Goal: Task Accomplishment & Management: Complete application form

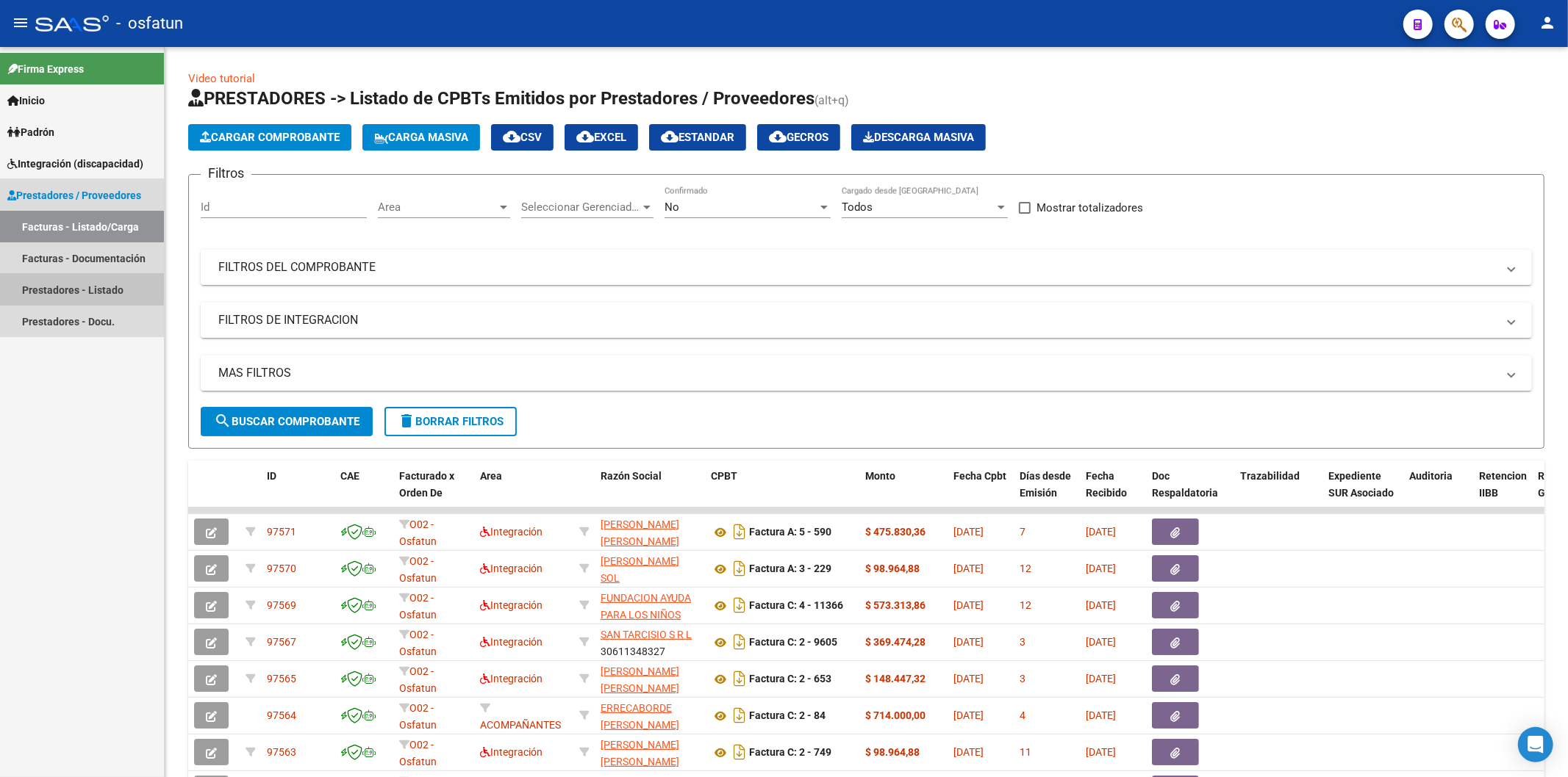
click at [76, 288] on link "Prestadores - Listado" at bounding box center [82, 289] width 164 height 32
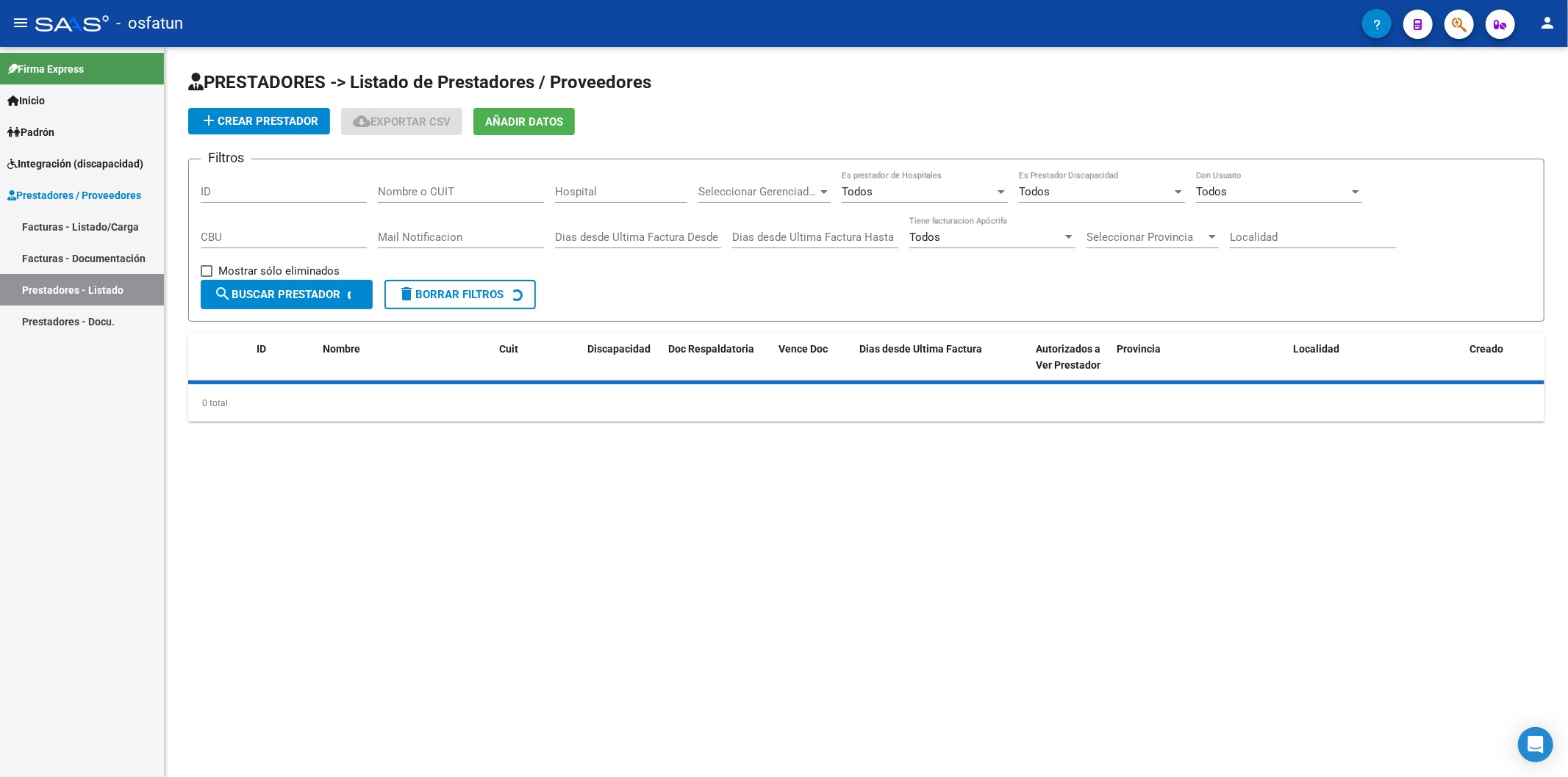
click at [450, 188] on input "Nombre o CUIT" at bounding box center [461, 191] width 166 height 13
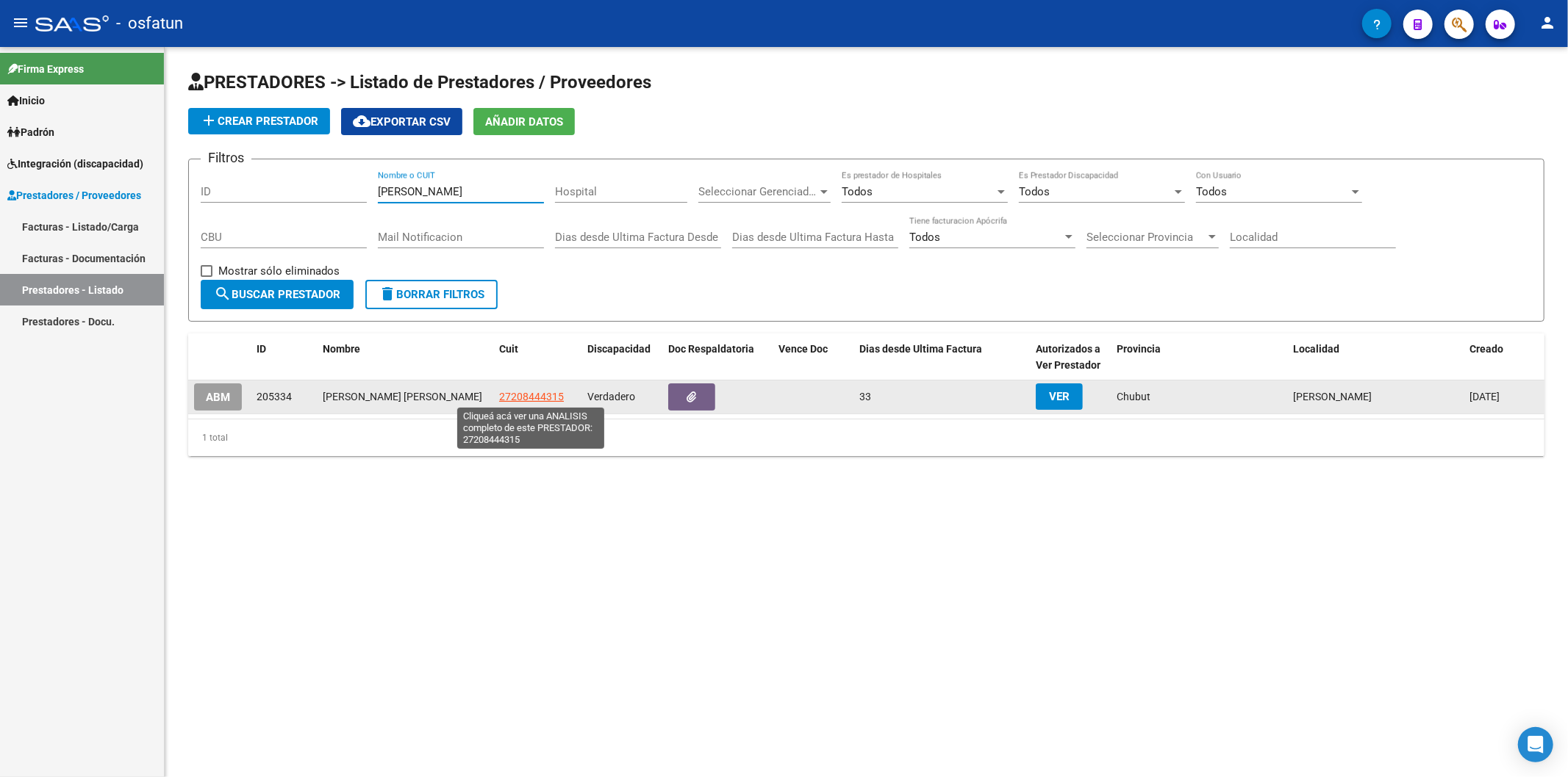
type input "[PERSON_NAME]"
click at [538, 397] on span "27208444315" at bounding box center [531, 397] width 65 height 12
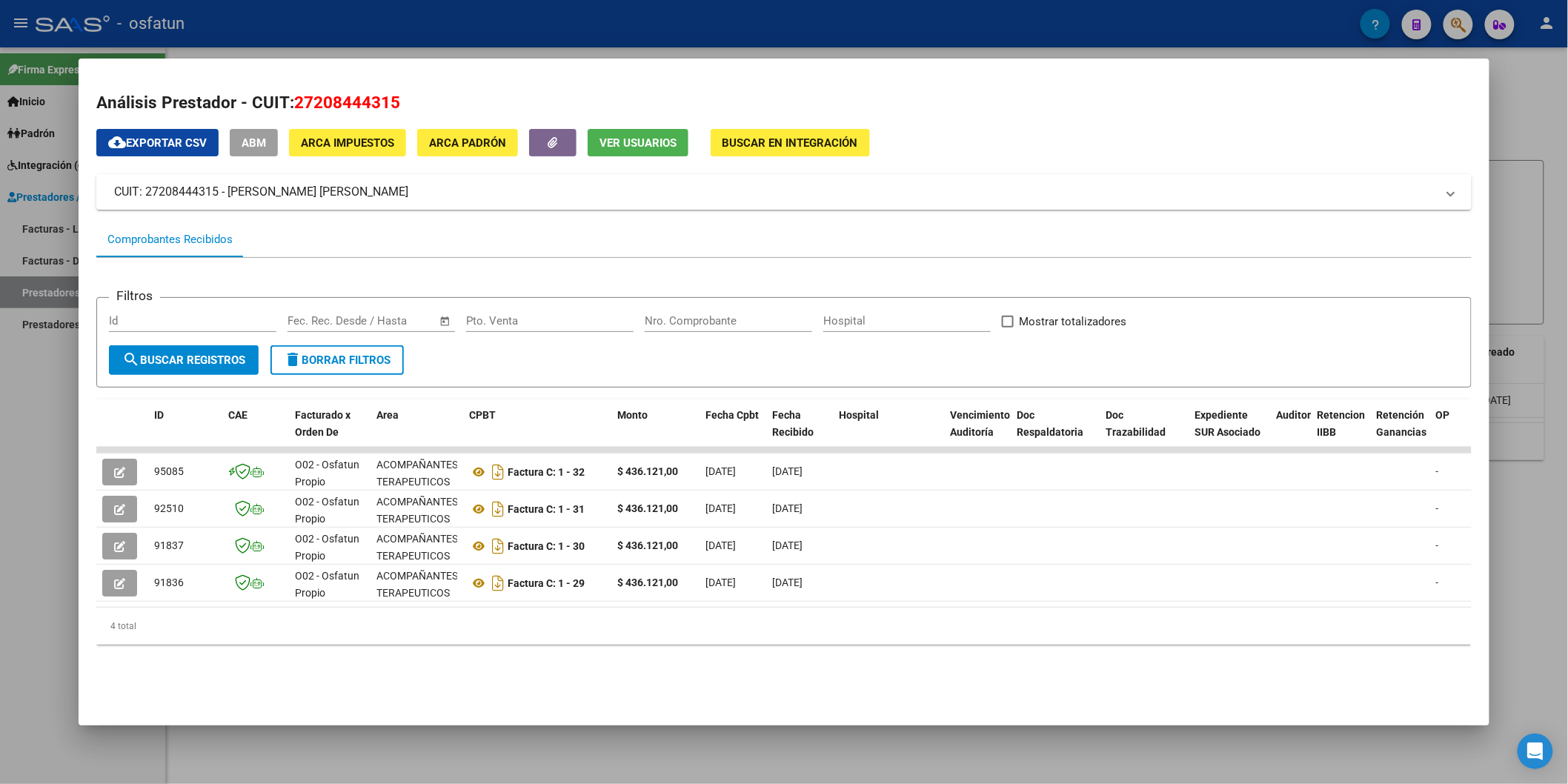
click at [30, 502] on div at bounding box center [784, 392] width 1568 height 784
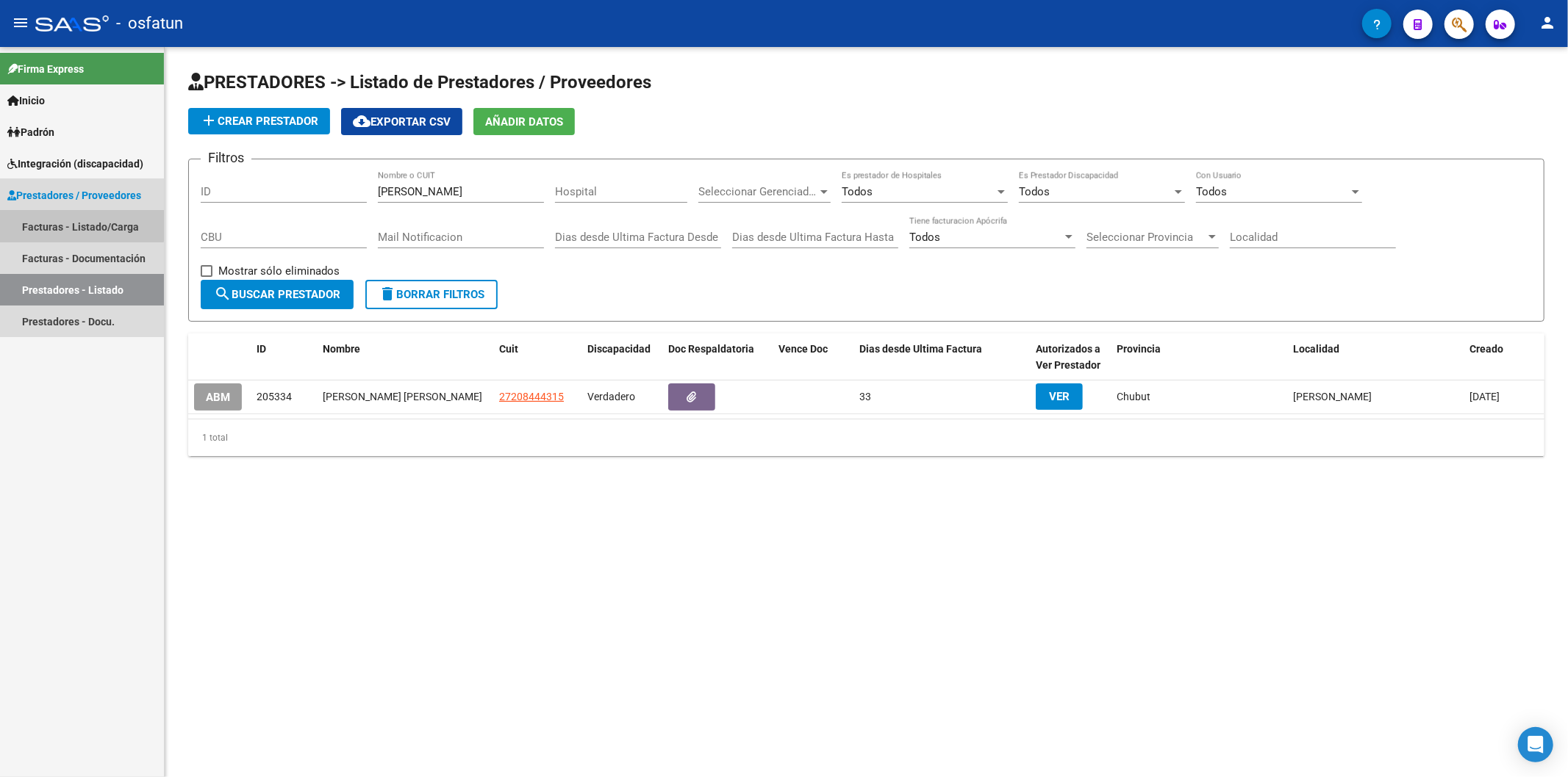
click at [71, 218] on link "Facturas - Listado/Carga" at bounding box center [82, 226] width 164 height 32
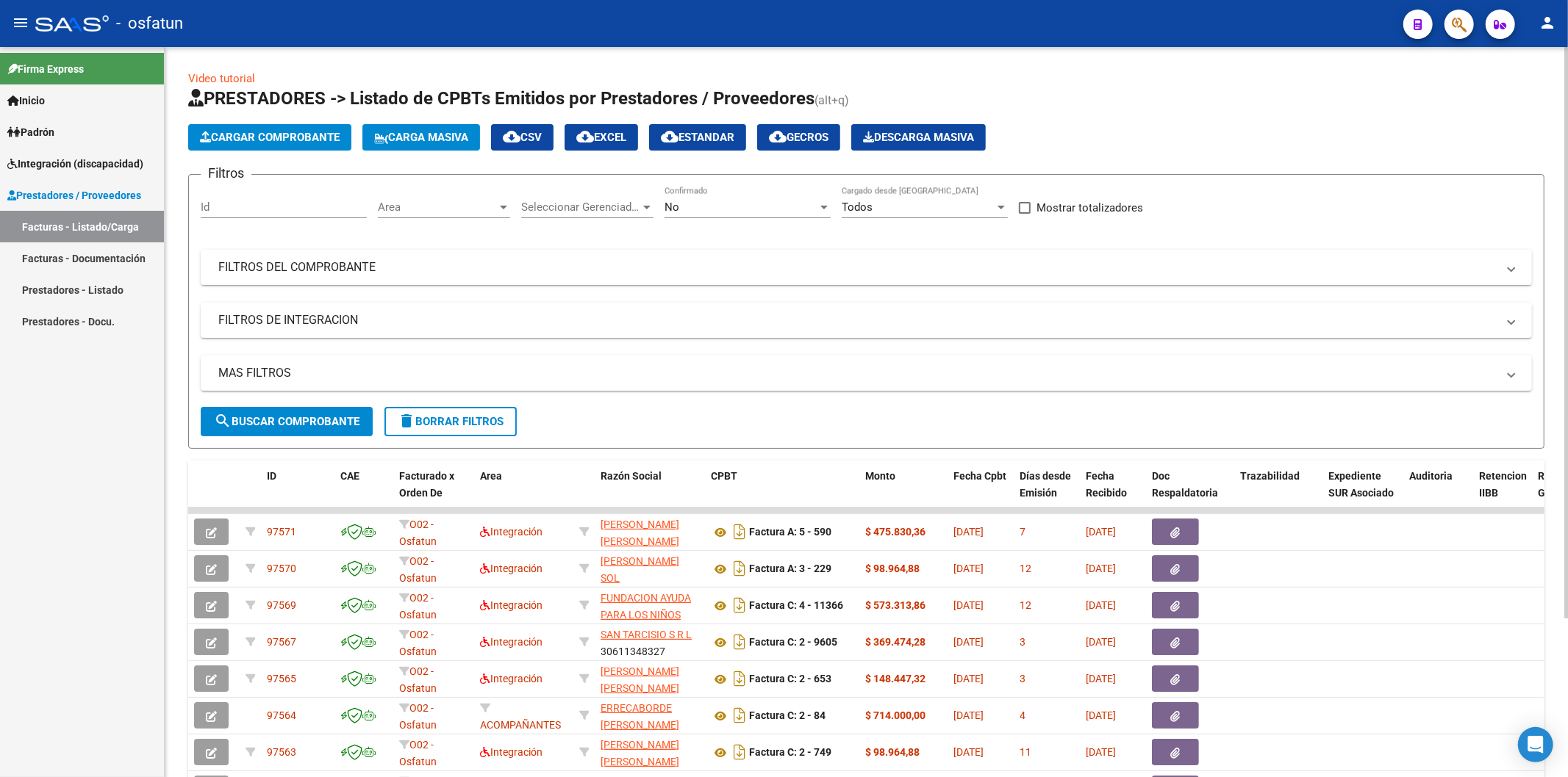
click at [263, 137] on span "Cargar Comprobante" at bounding box center [270, 137] width 140 height 13
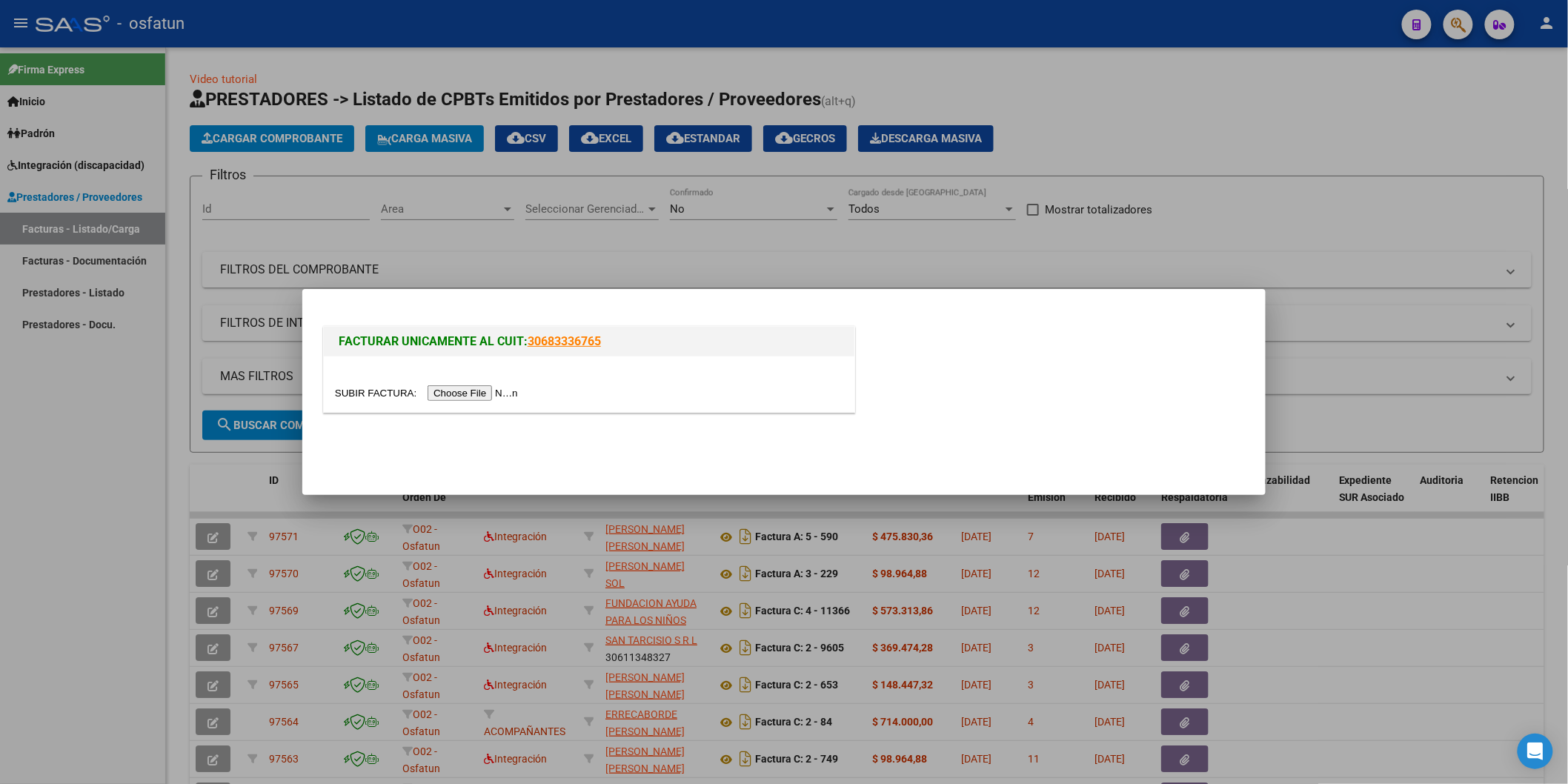
click at [441, 395] on input "file" at bounding box center [428, 393] width 187 height 16
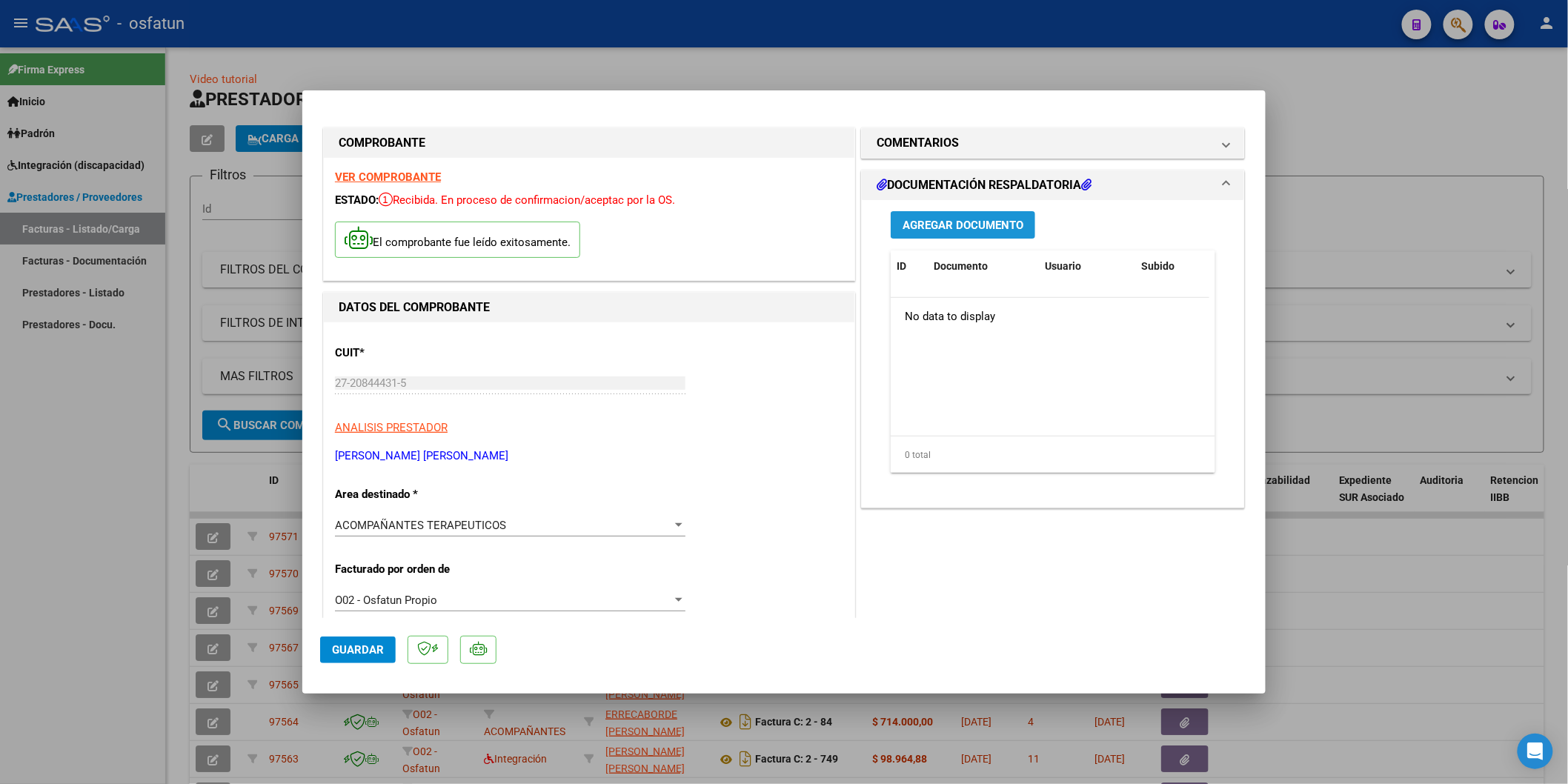
click at [936, 233] on button "Agregar Documento" at bounding box center [963, 225] width 144 height 28
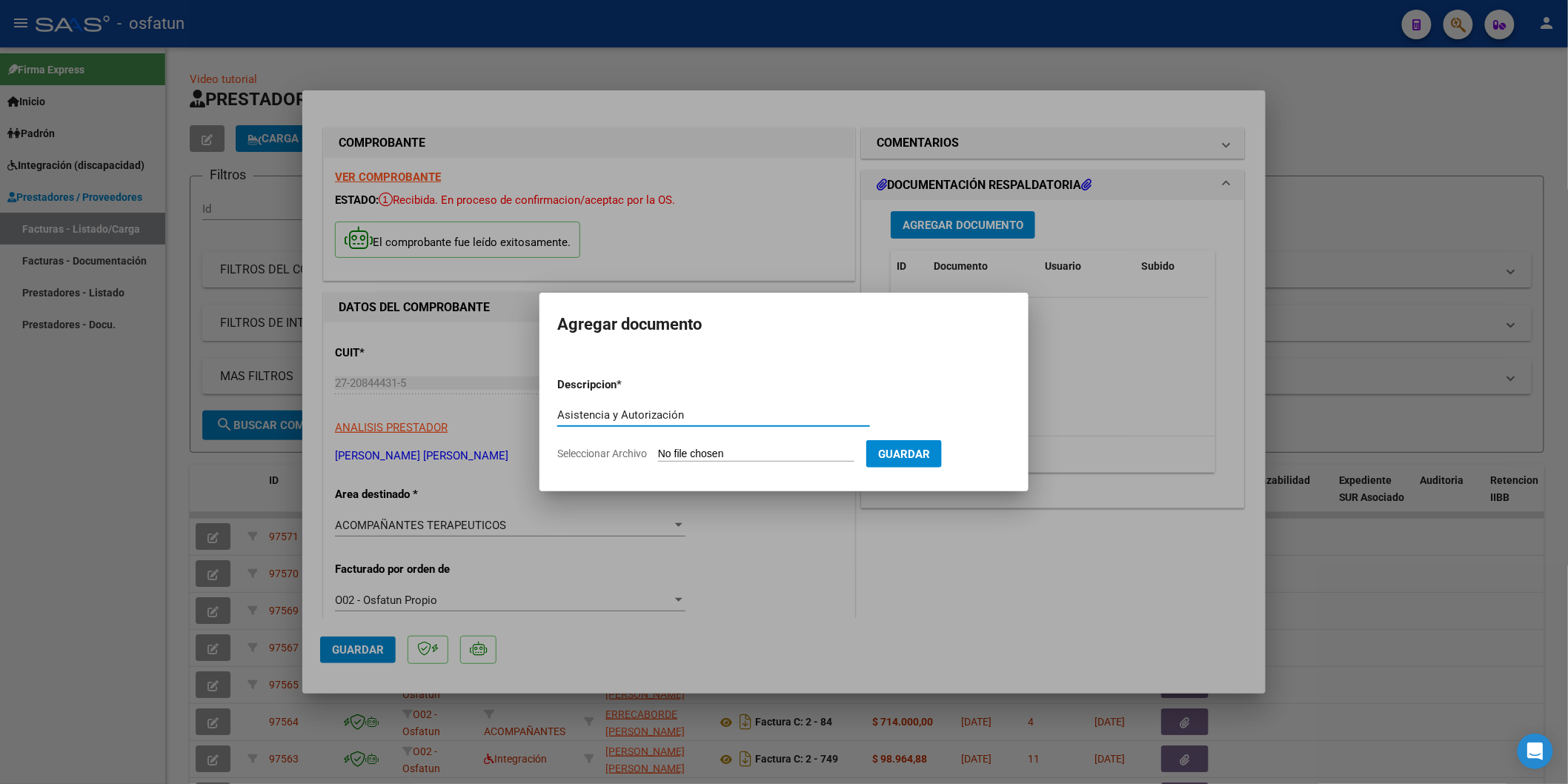
type input "Asistencia y Autorización"
click at [714, 455] on input "Seleccionar Archivo" at bounding box center [756, 455] width 196 height 14
type input "C:\fakepath\Asistencia y Autorización [PERSON_NAME] - AT [PERSON_NAME] 09.25.pdf"
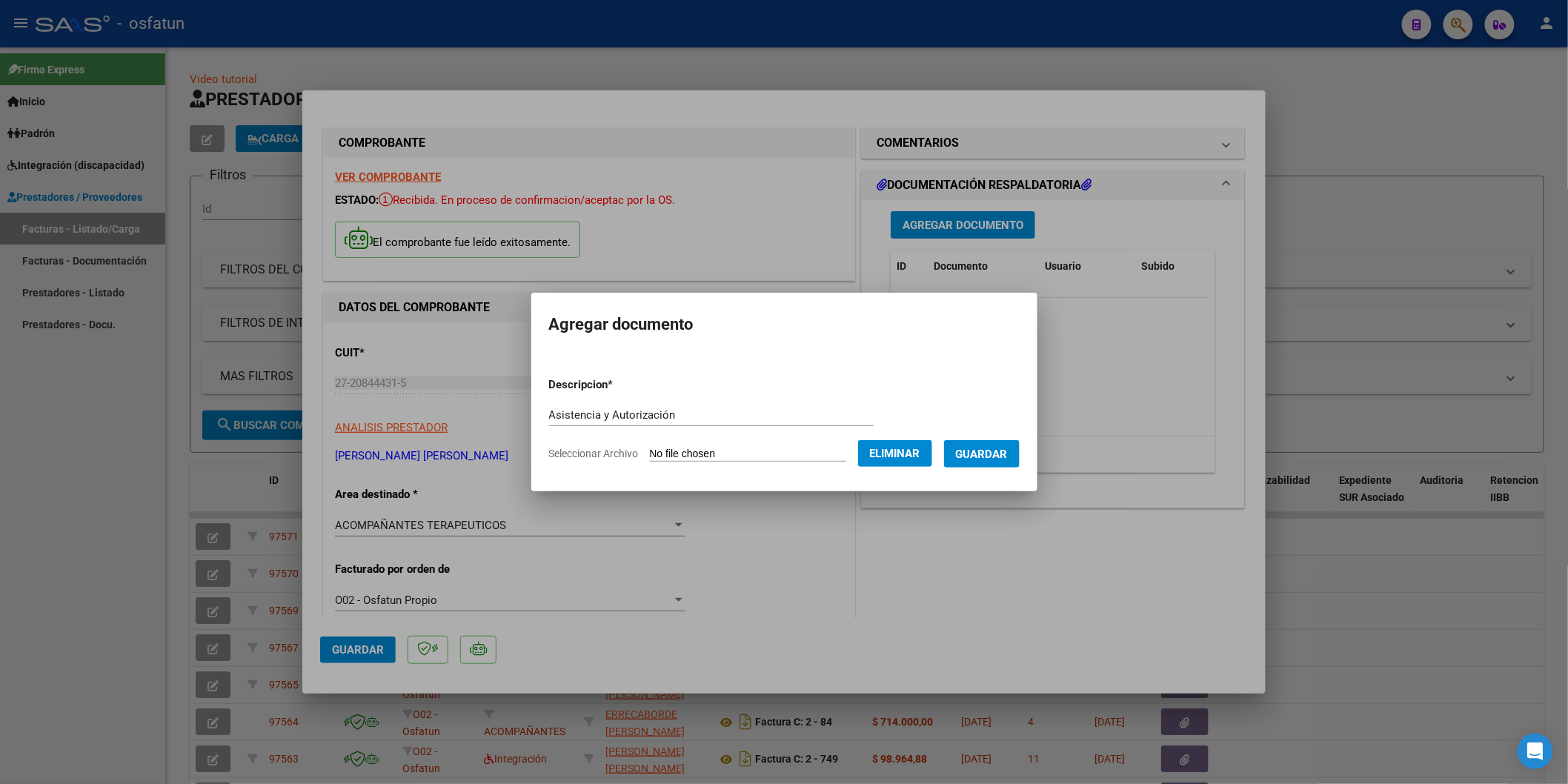
click at [1007, 457] on span "Guardar" at bounding box center [981, 455] width 52 height 13
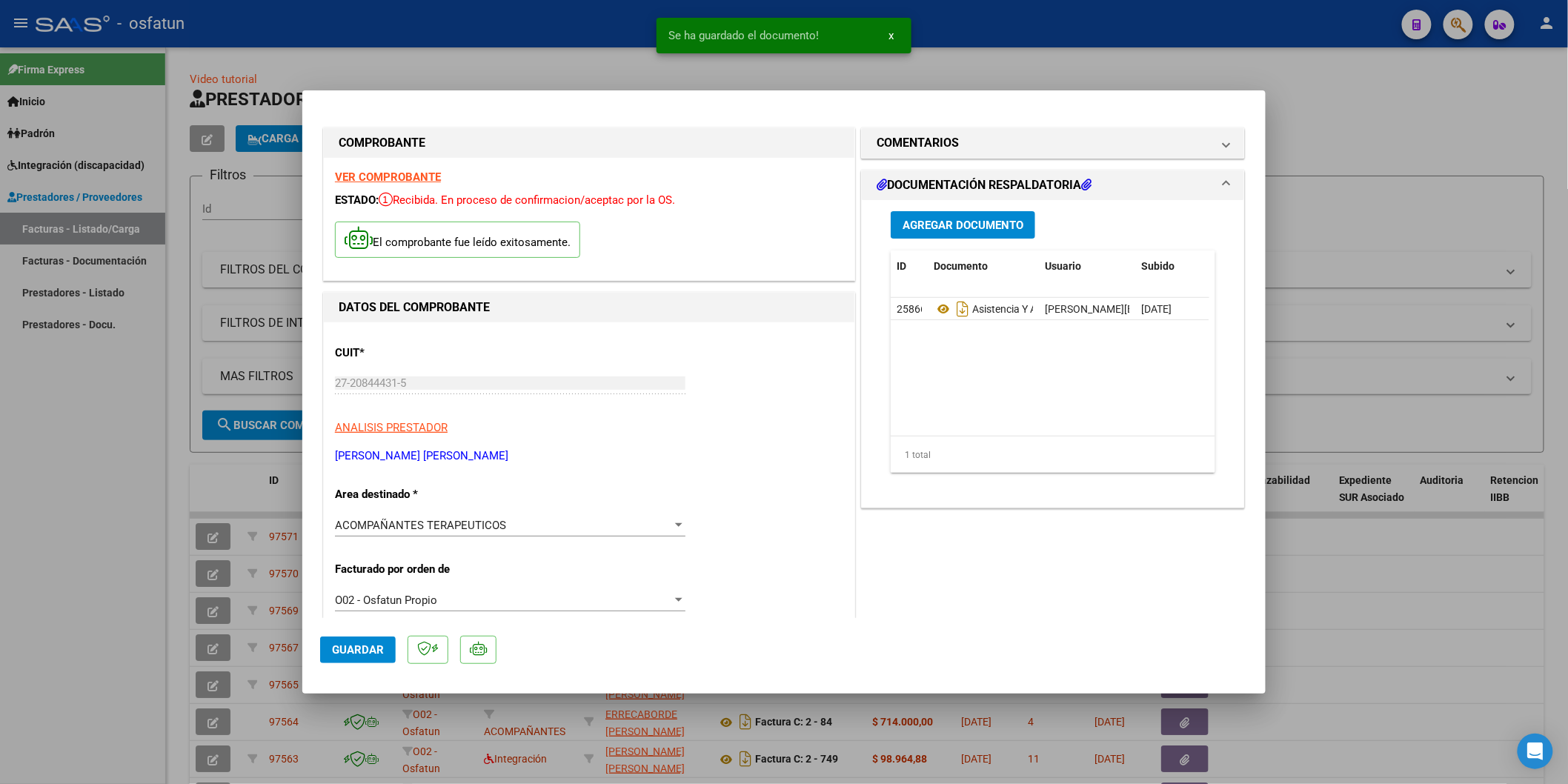
click at [3, 687] on div at bounding box center [784, 392] width 1568 height 784
type input "$ 0,00"
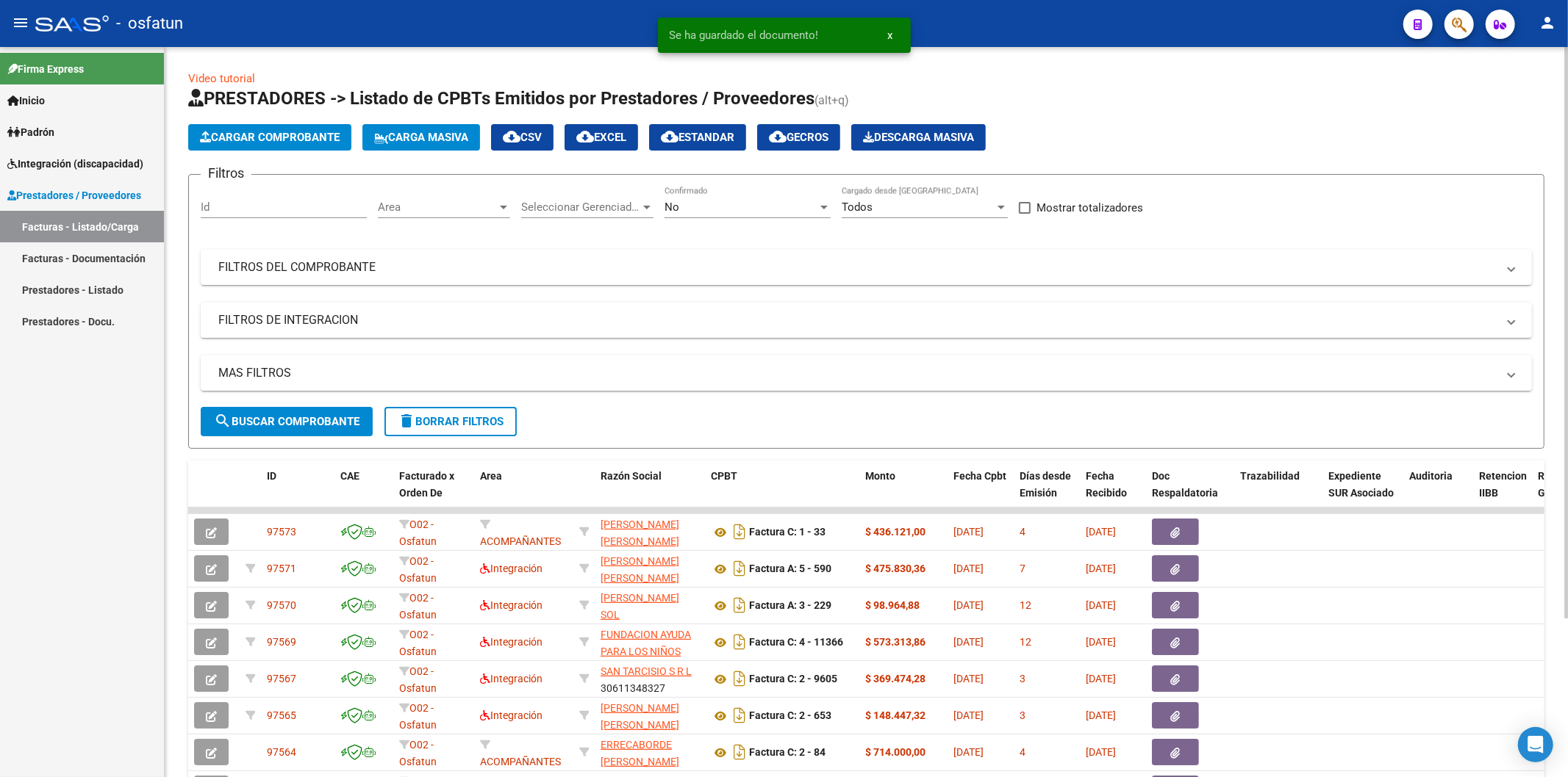
click at [246, 134] on span "Cargar Comprobante" at bounding box center [270, 137] width 140 height 13
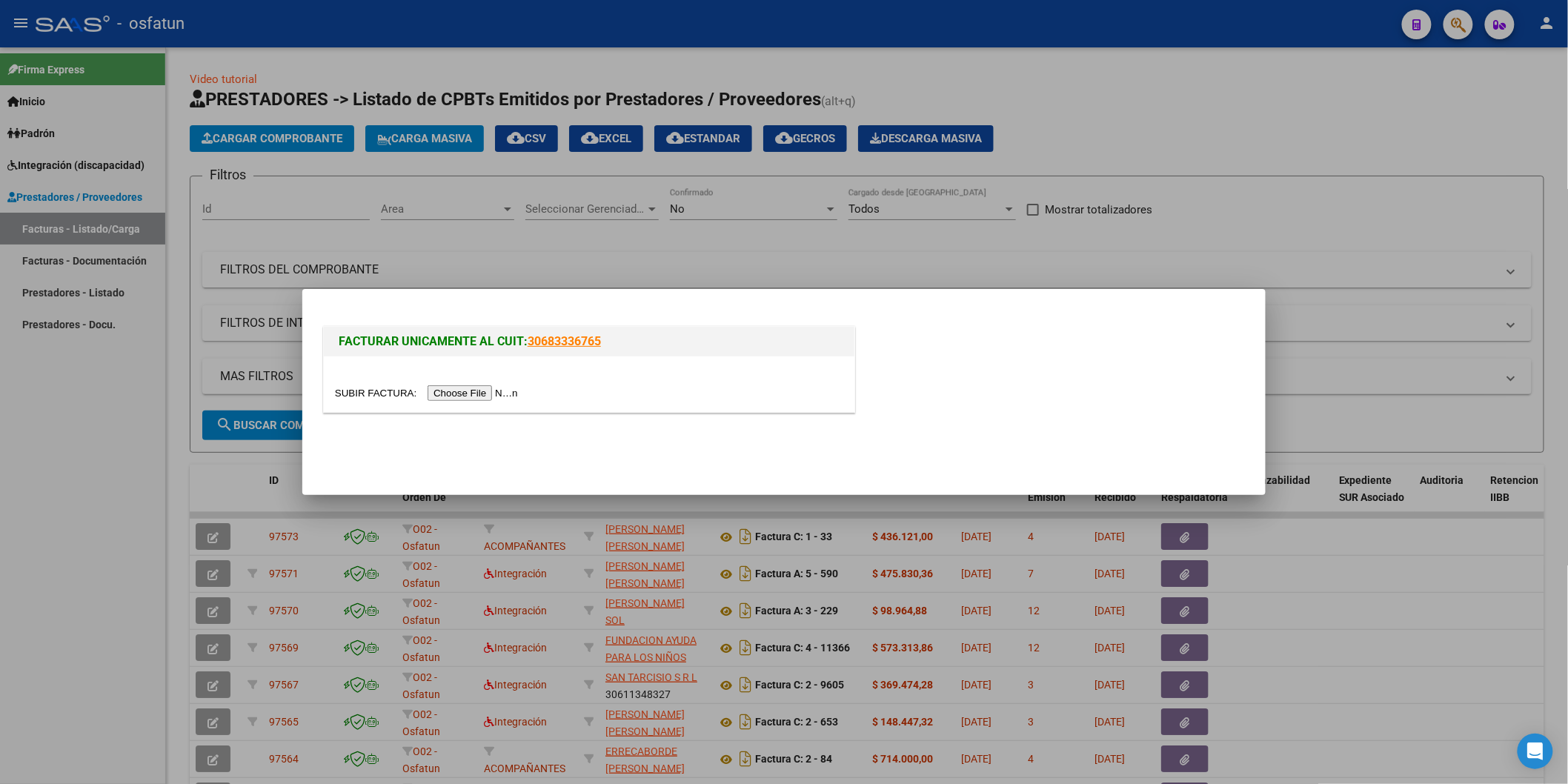
click at [473, 387] on input "file" at bounding box center [428, 393] width 187 height 16
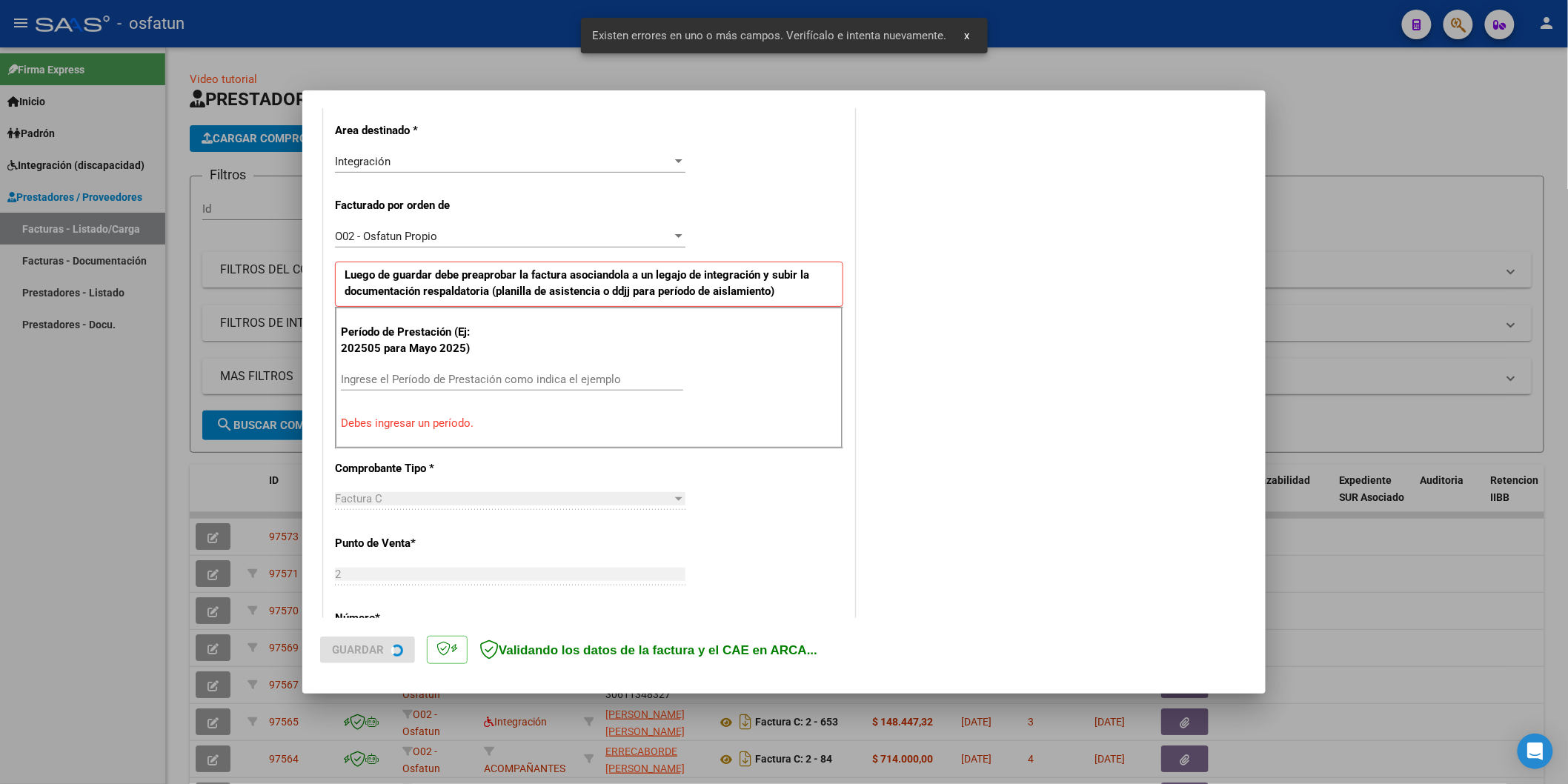
scroll to position [335, 0]
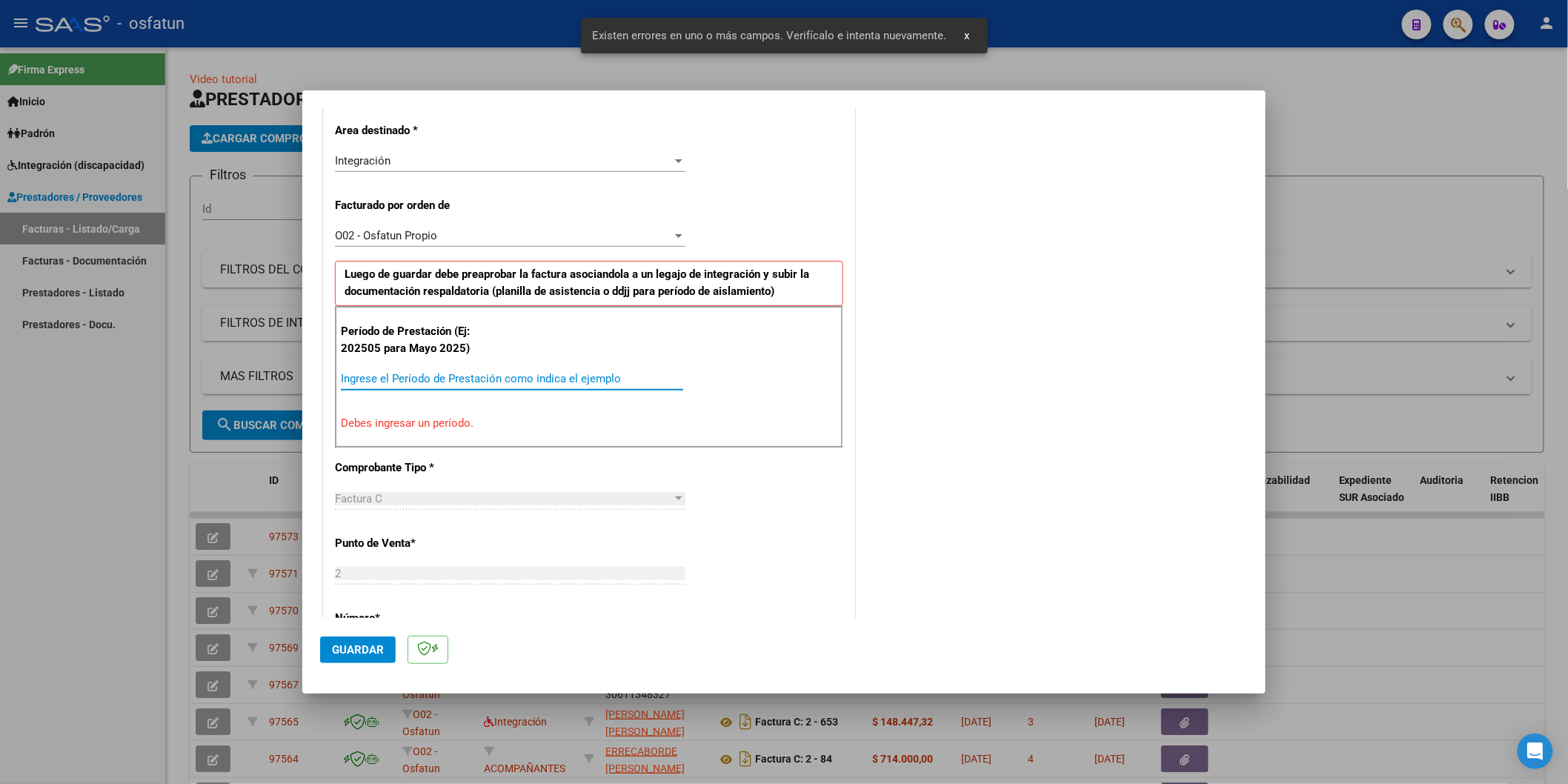
click at [442, 372] on input "Ingrese el Período de Prestación como indica el ejemplo" at bounding box center [511, 379] width 342 height 13
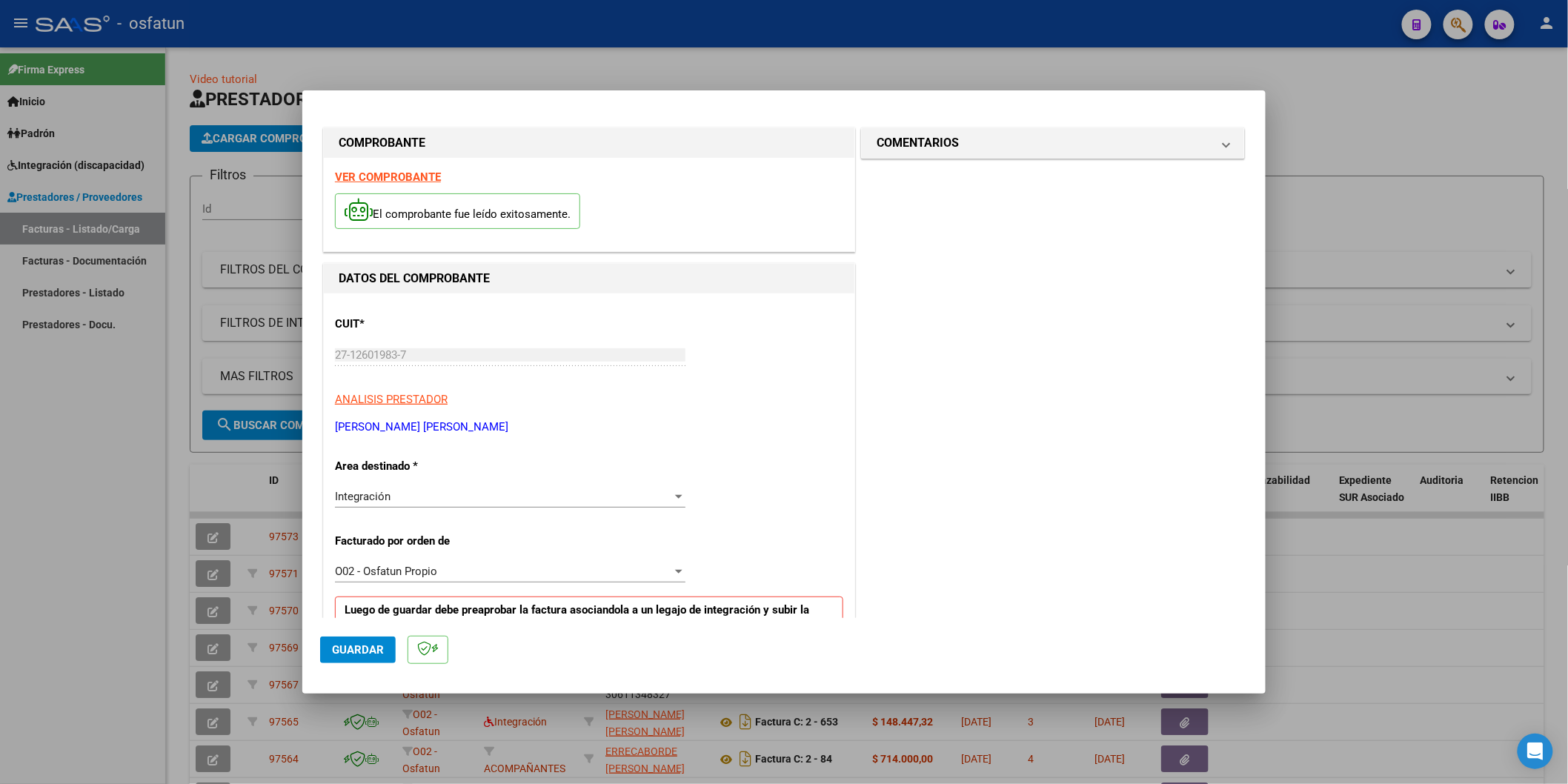
scroll to position [247, 0]
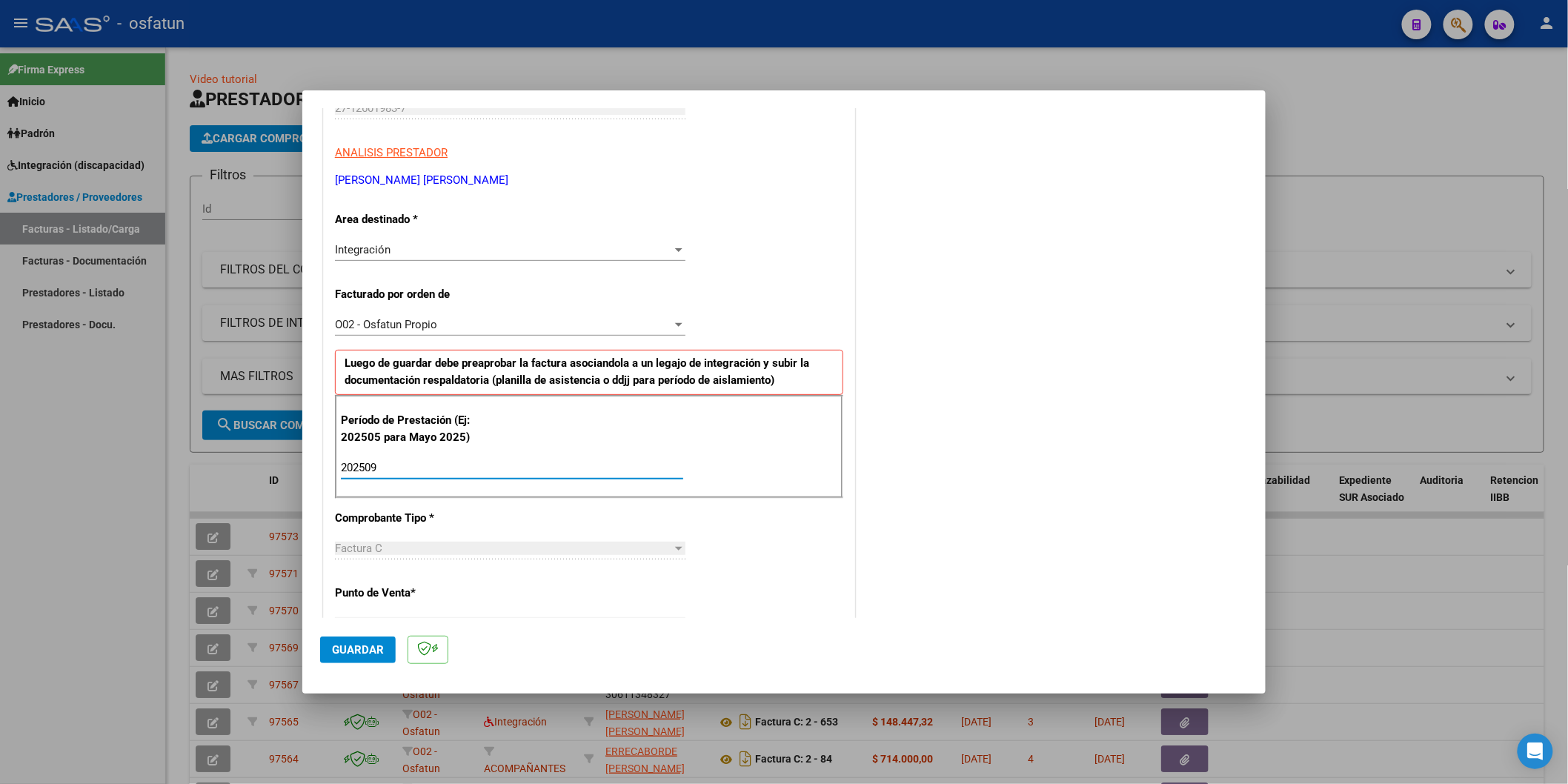
type input "202509"
click at [350, 652] on span "Guardar" at bounding box center [358, 650] width 52 height 13
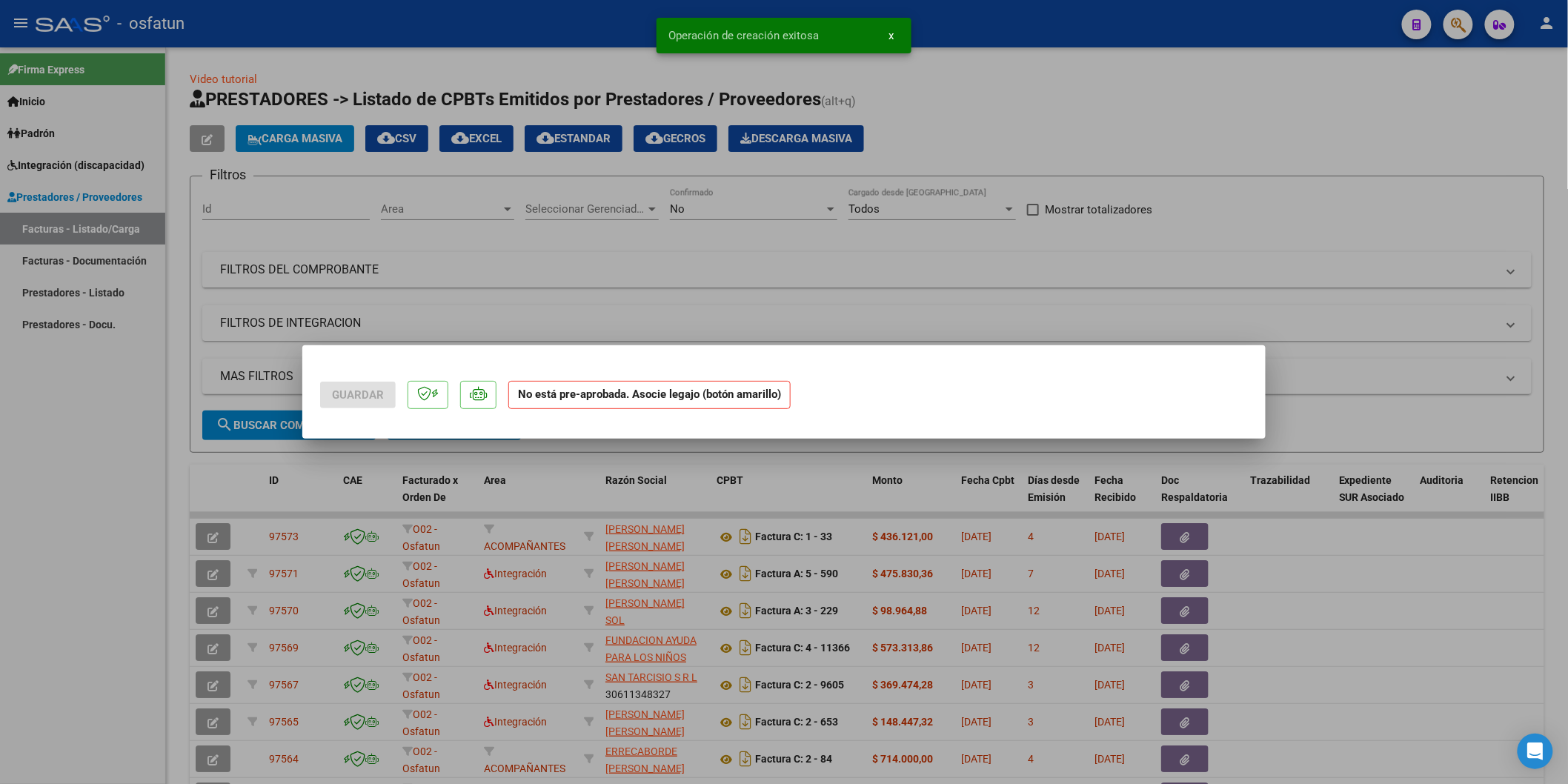
scroll to position [0, 0]
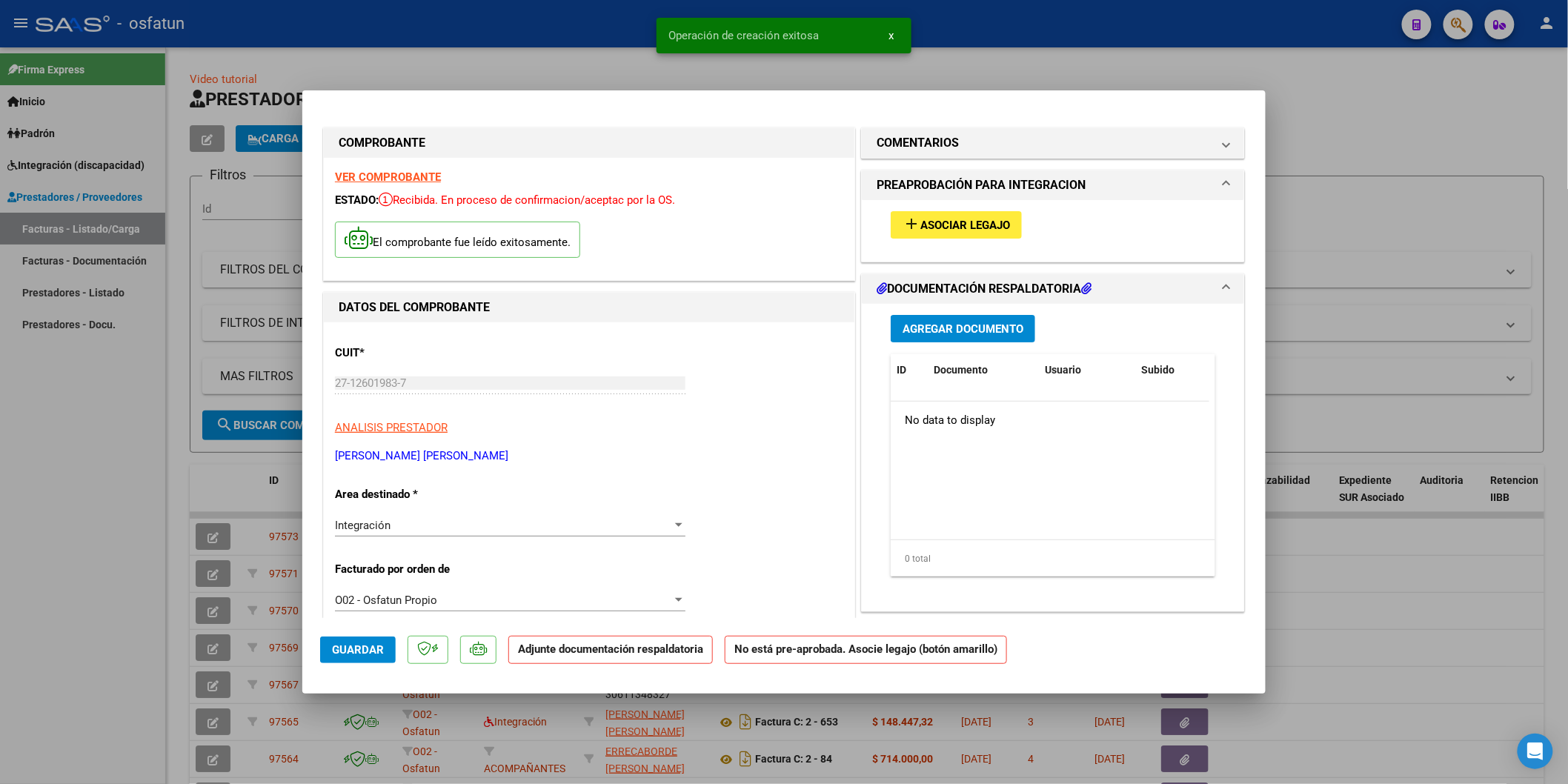
click at [986, 225] on span "Asociar Legajo" at bounding box center [965, 225] width 90 height 13
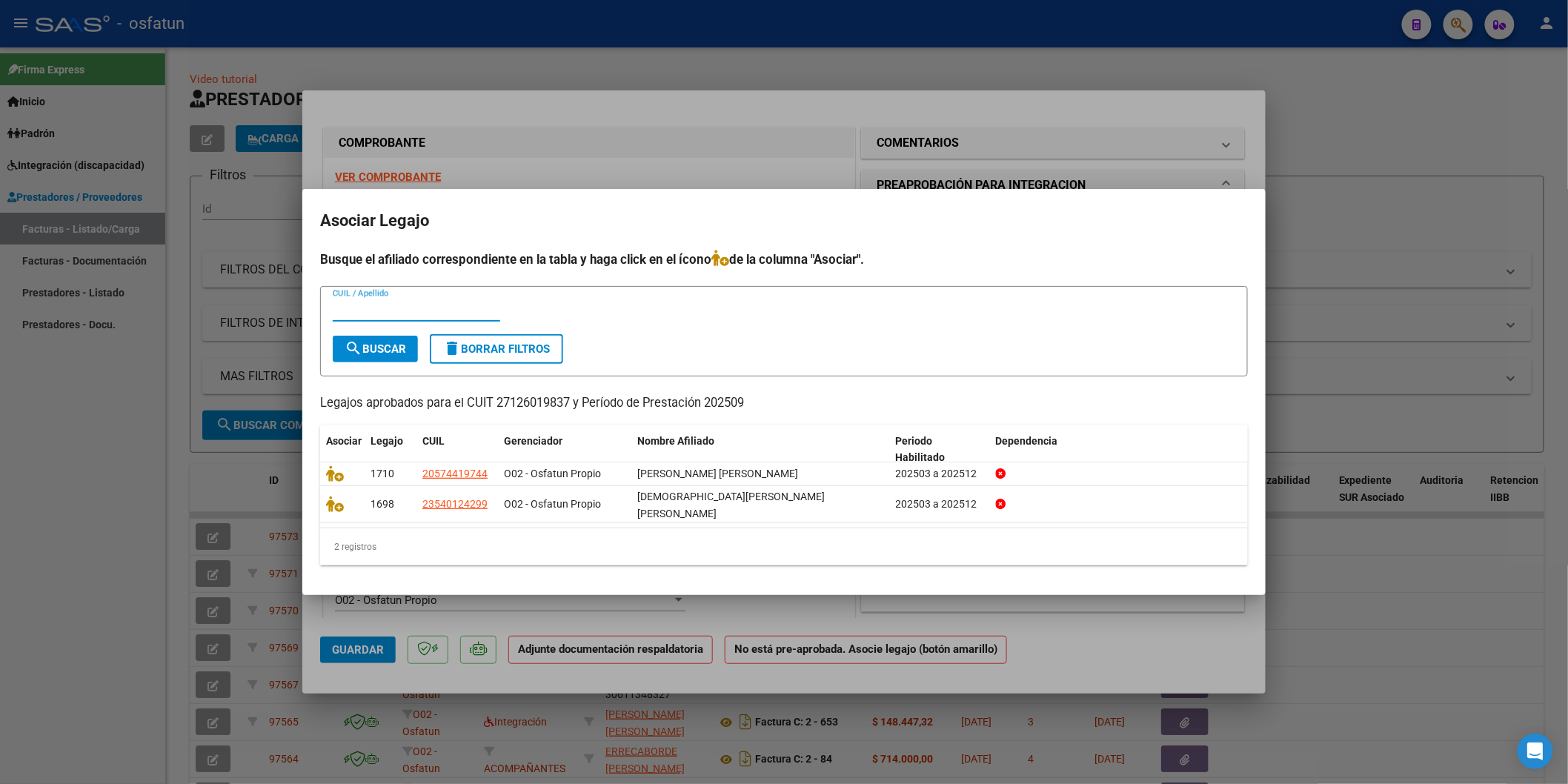
click at [802, 115] on div at bounding box center [784, 392] width 1568 height 784
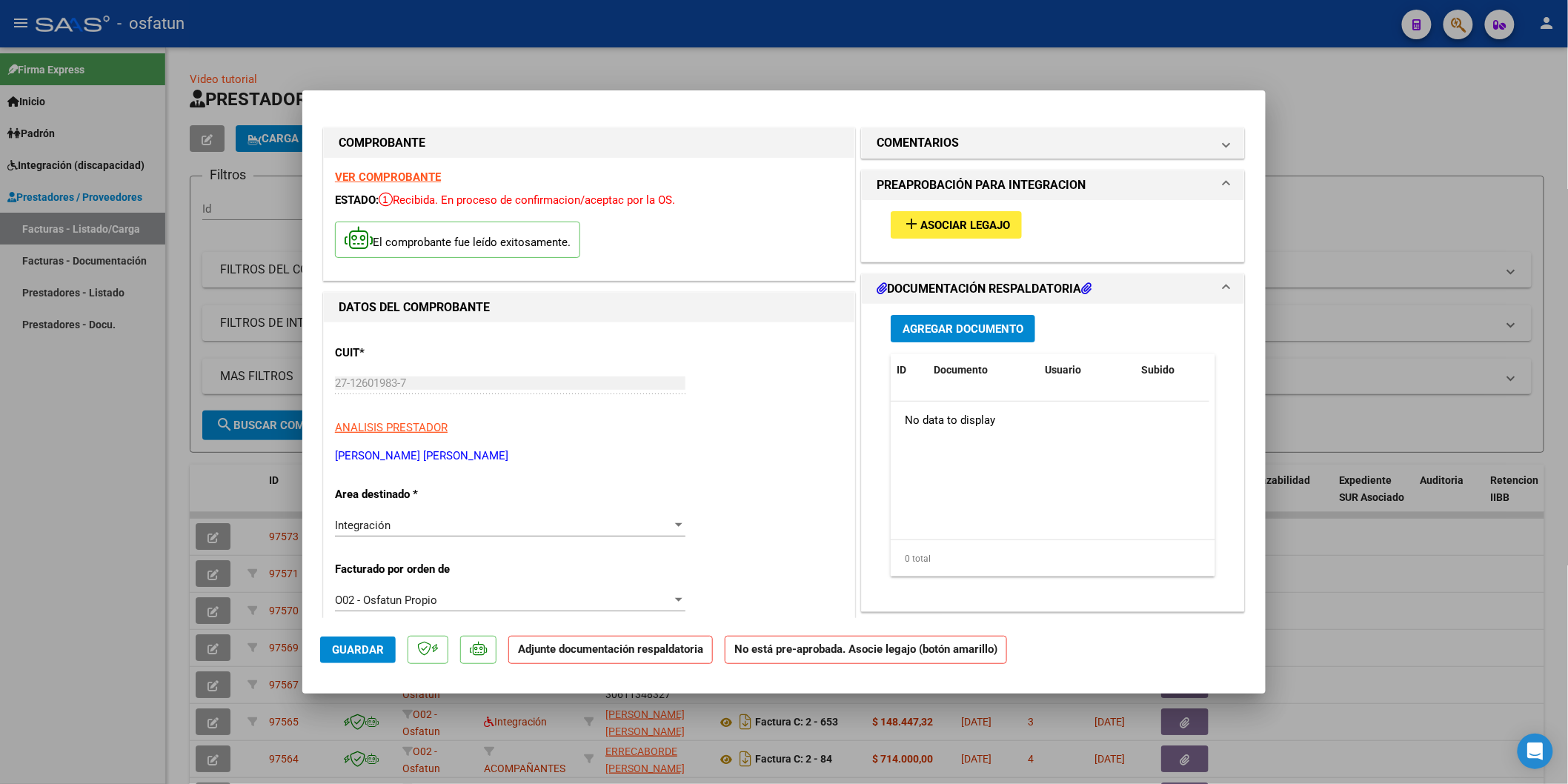
click at [934, 223] on span "Asociar Legajo" at bounding box center [965, 225] width 90 height 13
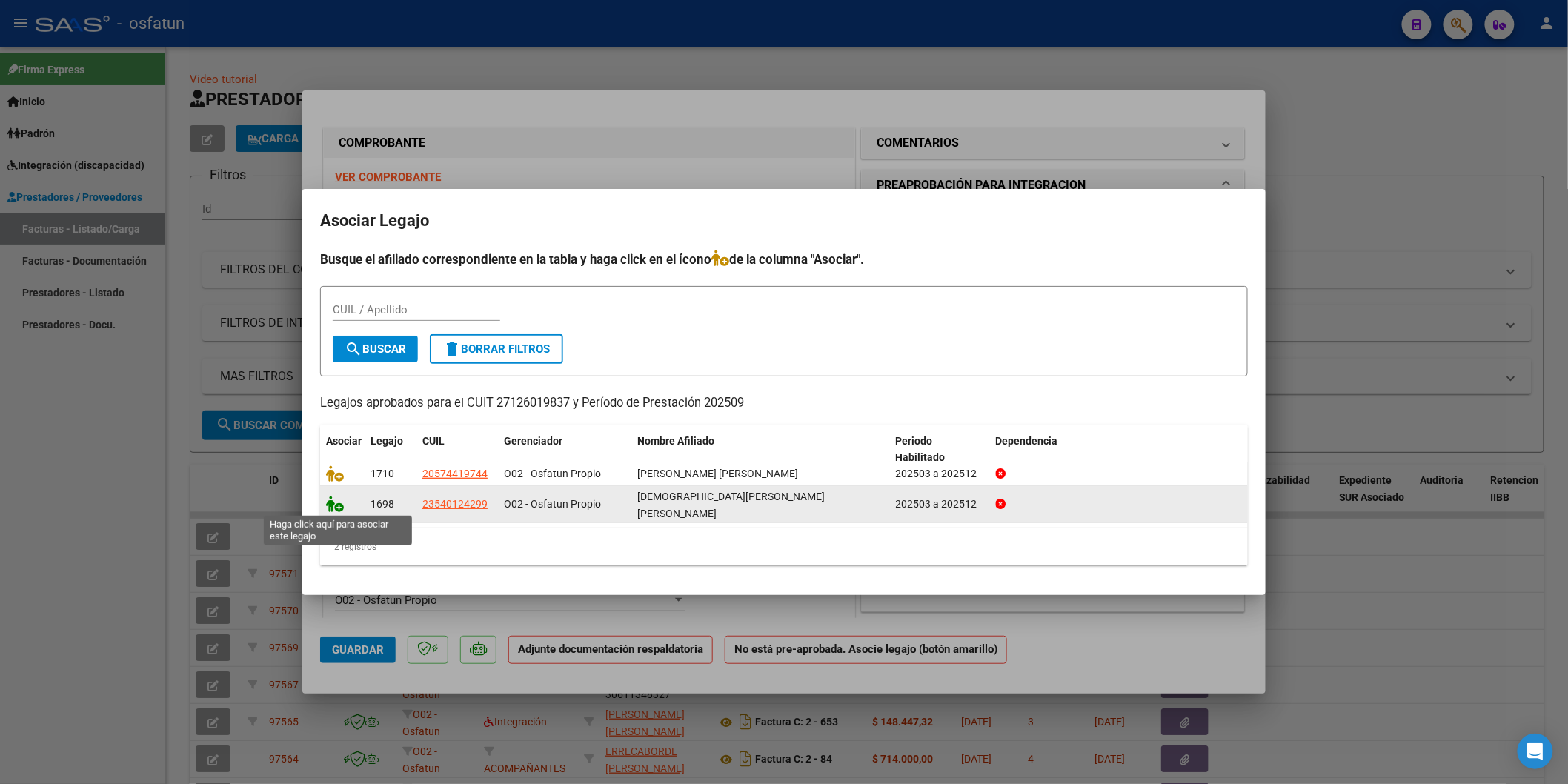
click at [335, 509] on icon at bounding box center [335, 504] width 18 height 16
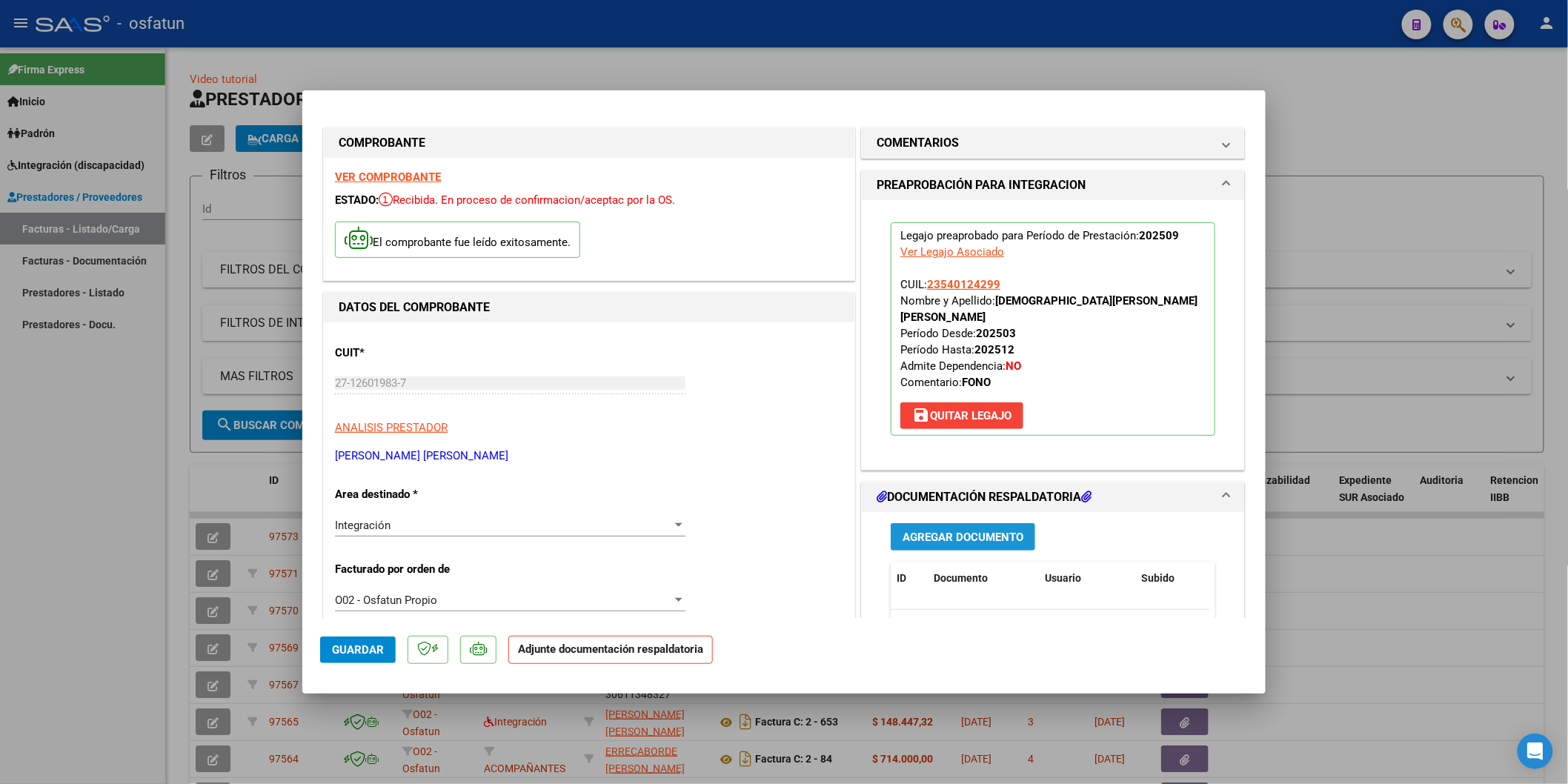
click at [948, 531] on span "Agregar Documento" at bounding box center [963, 538] width 121 height 13
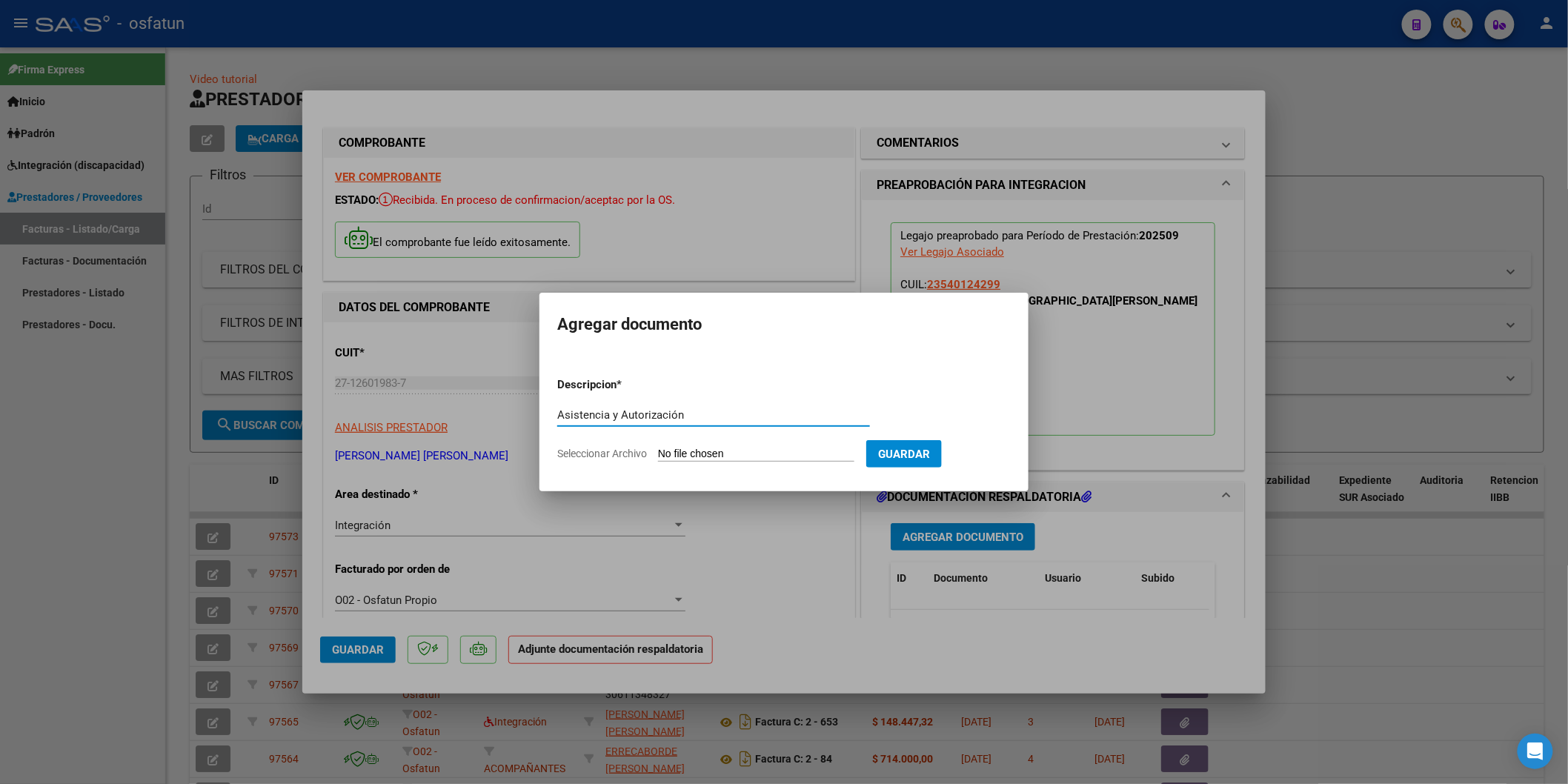
type input "Asistencia y Autorización"
click at [743, 461] on input "Seleccionar Archivo" at bounding box center [756, 455] width 196 height 14
type input "C:\fakepath\Asistencia y Autorización [PERSON_NAME] [PERSON_NAME] - Fonoaudiolo…"
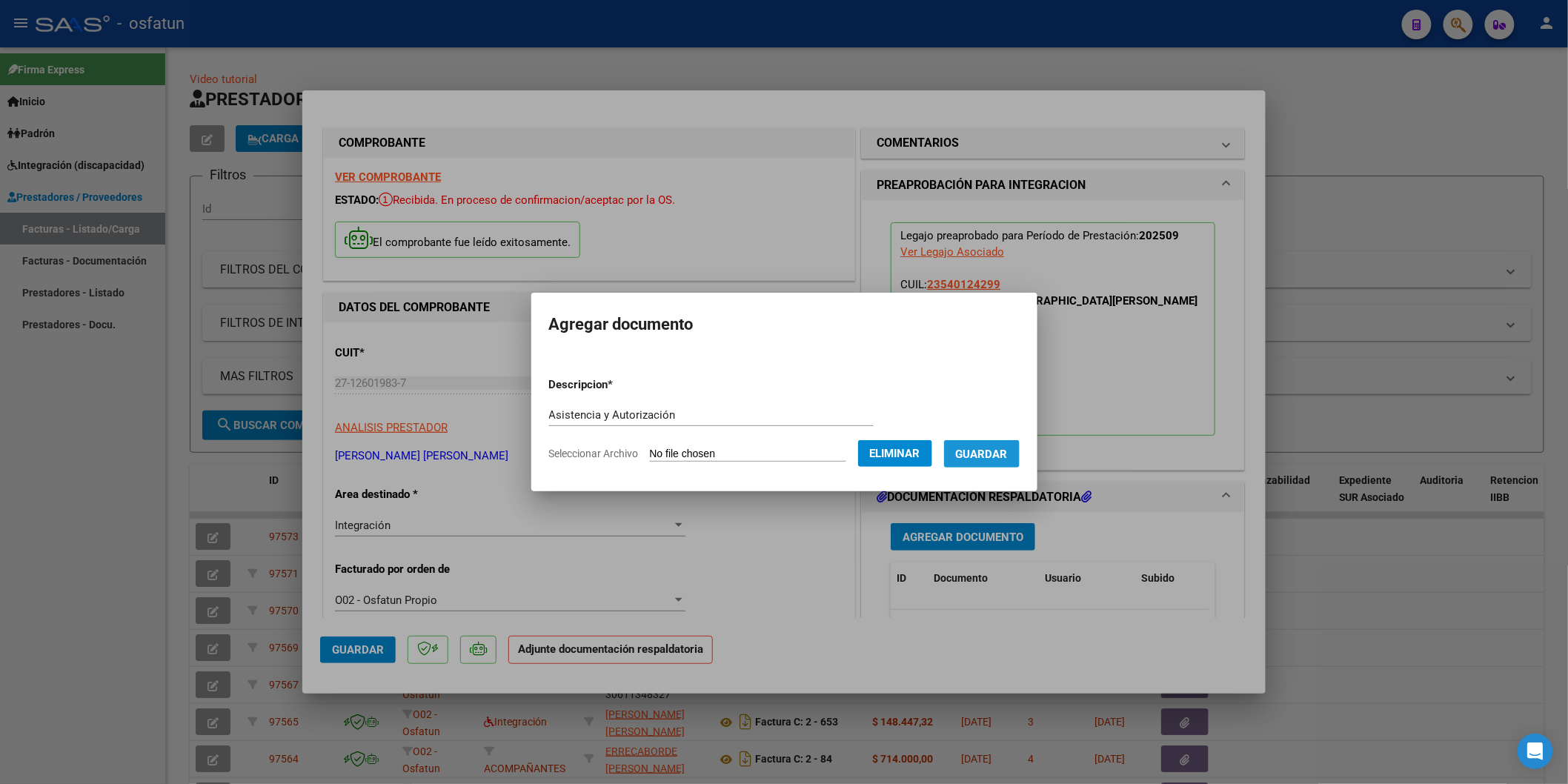
click at [999, 452] on span "Guardar" at bounding box center [981, 455] width 52 height 13
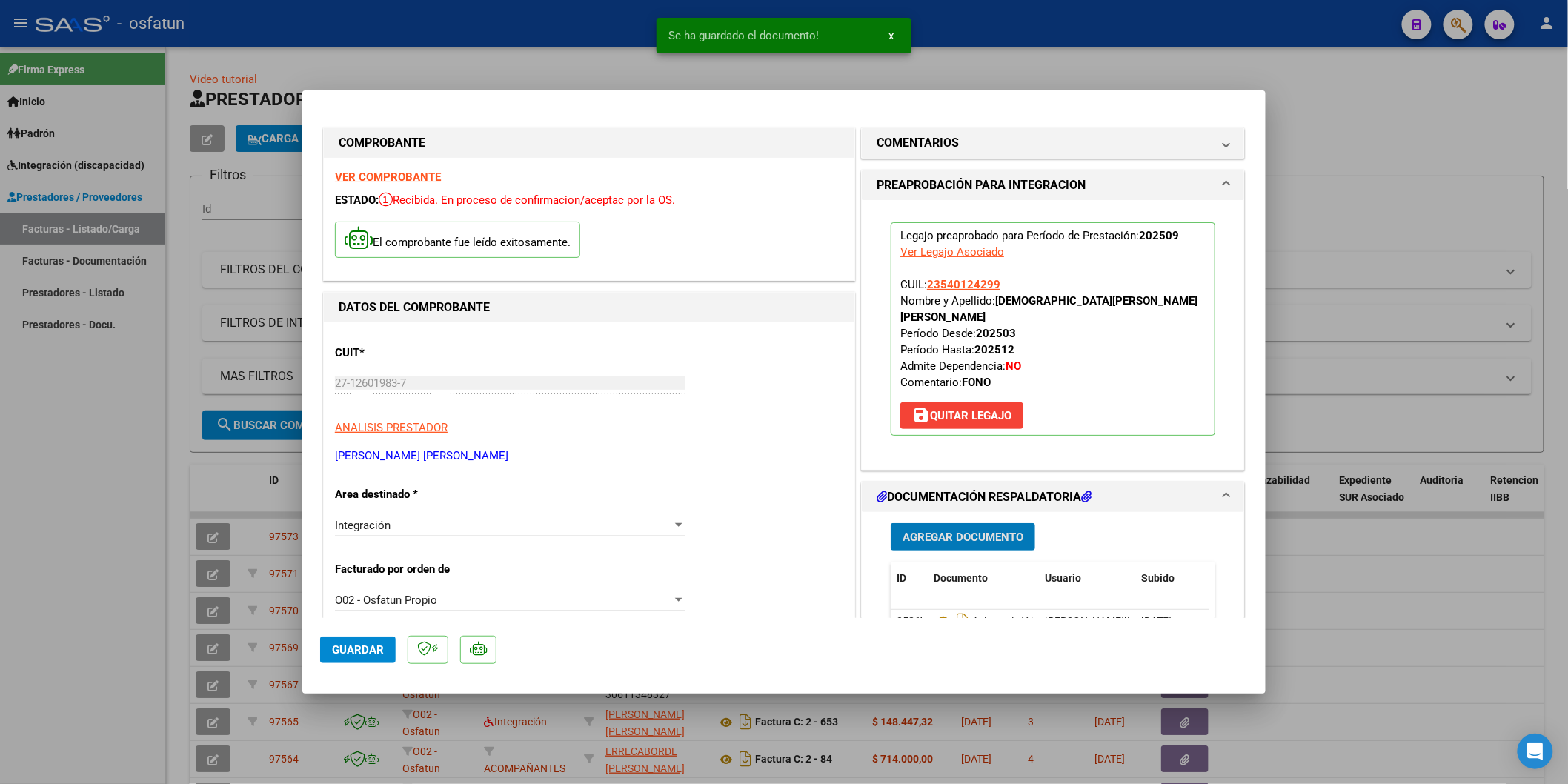
click at [360, 660] on button "Guardar" at bounding box center [358, 650] width 76 height 27
click at [4, 611] on div at bounding box center [784, 392] width 1568 height 784
type input "$ 0,00"
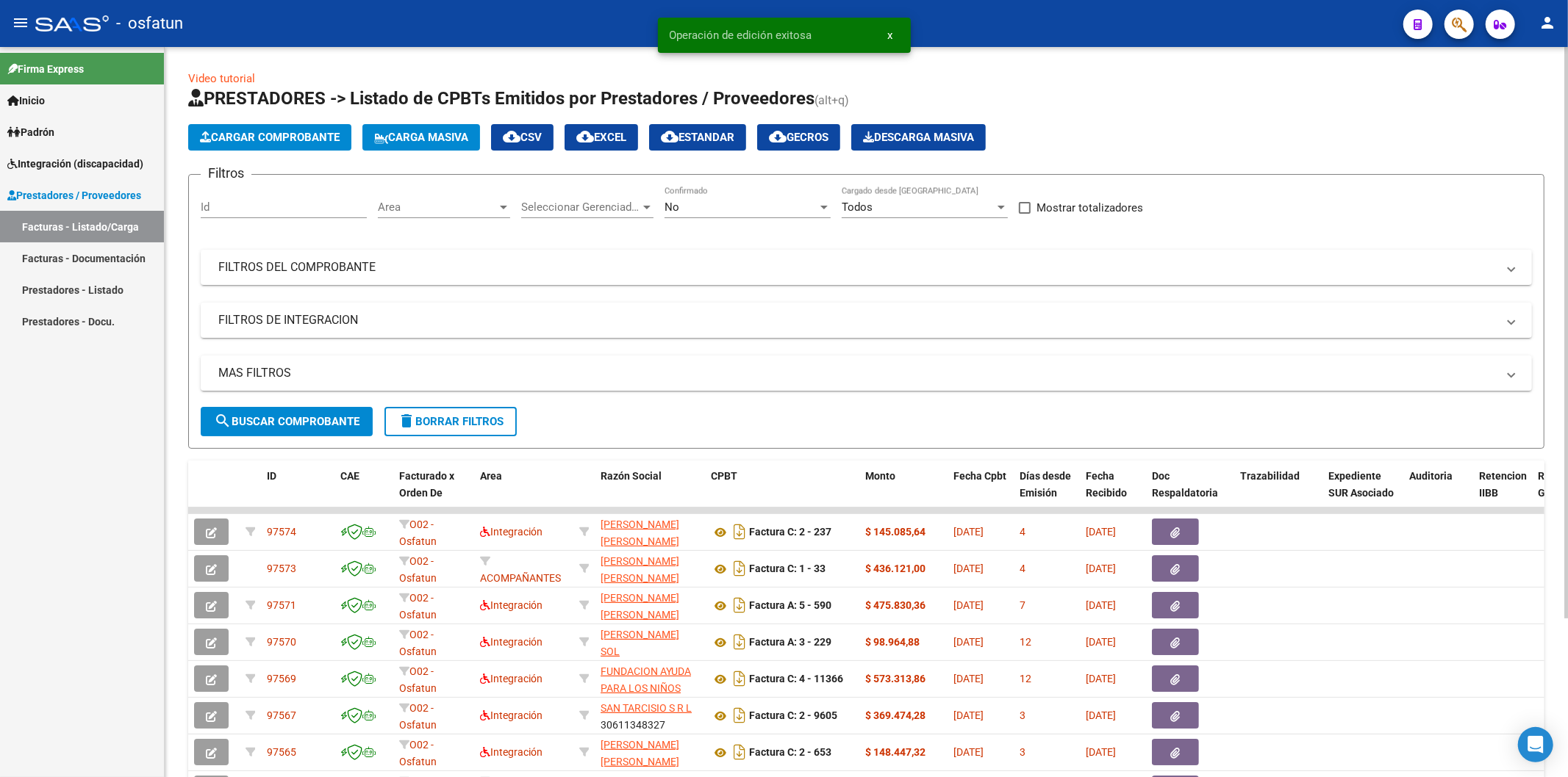
click at [277, 131] on span "Cargar Comprobante" at bounding box center [270, 137] width 140 height 13
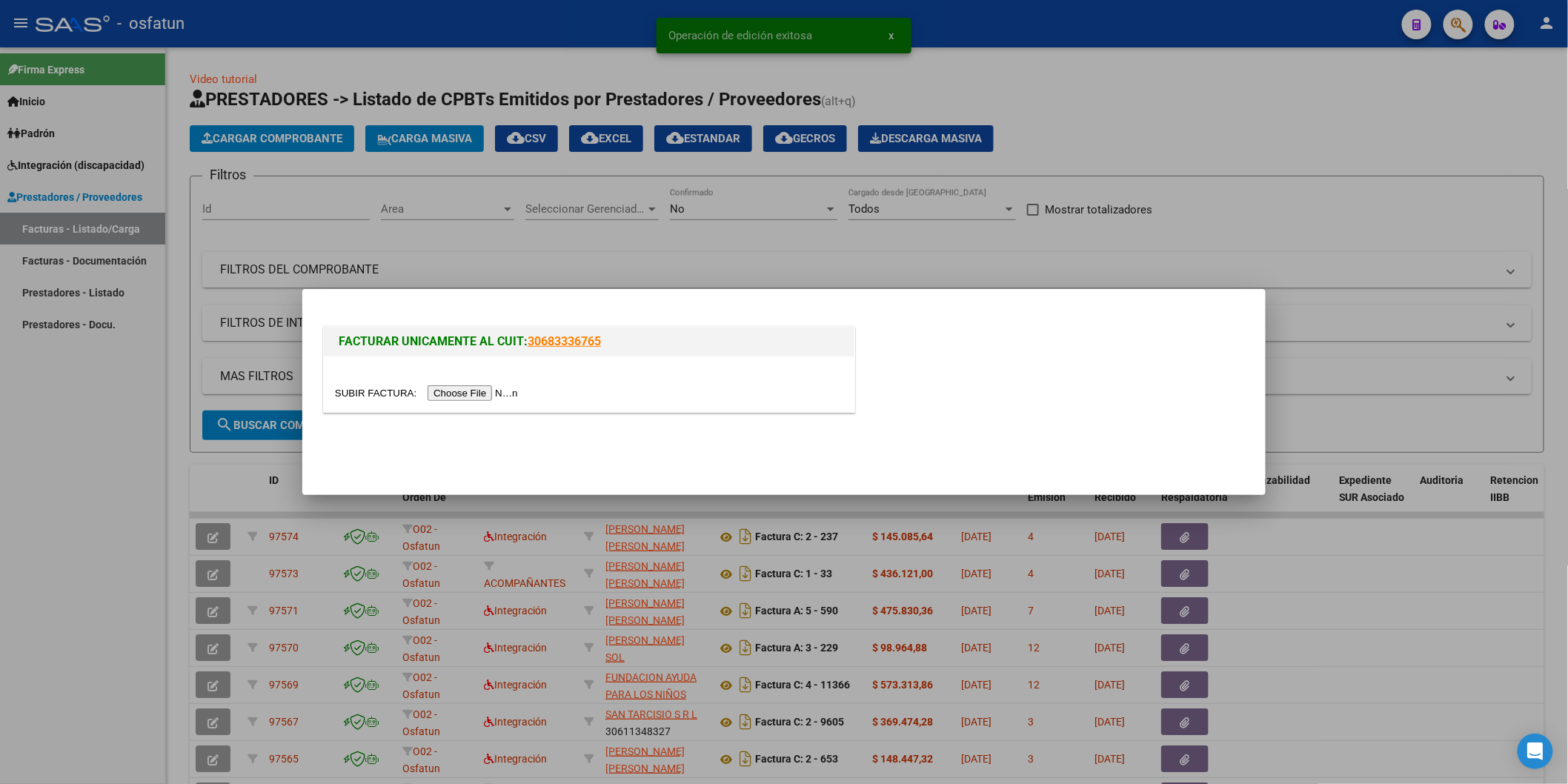
click at [484, 393] on input "file" at bounding box center [428, 393] width 187 height 16
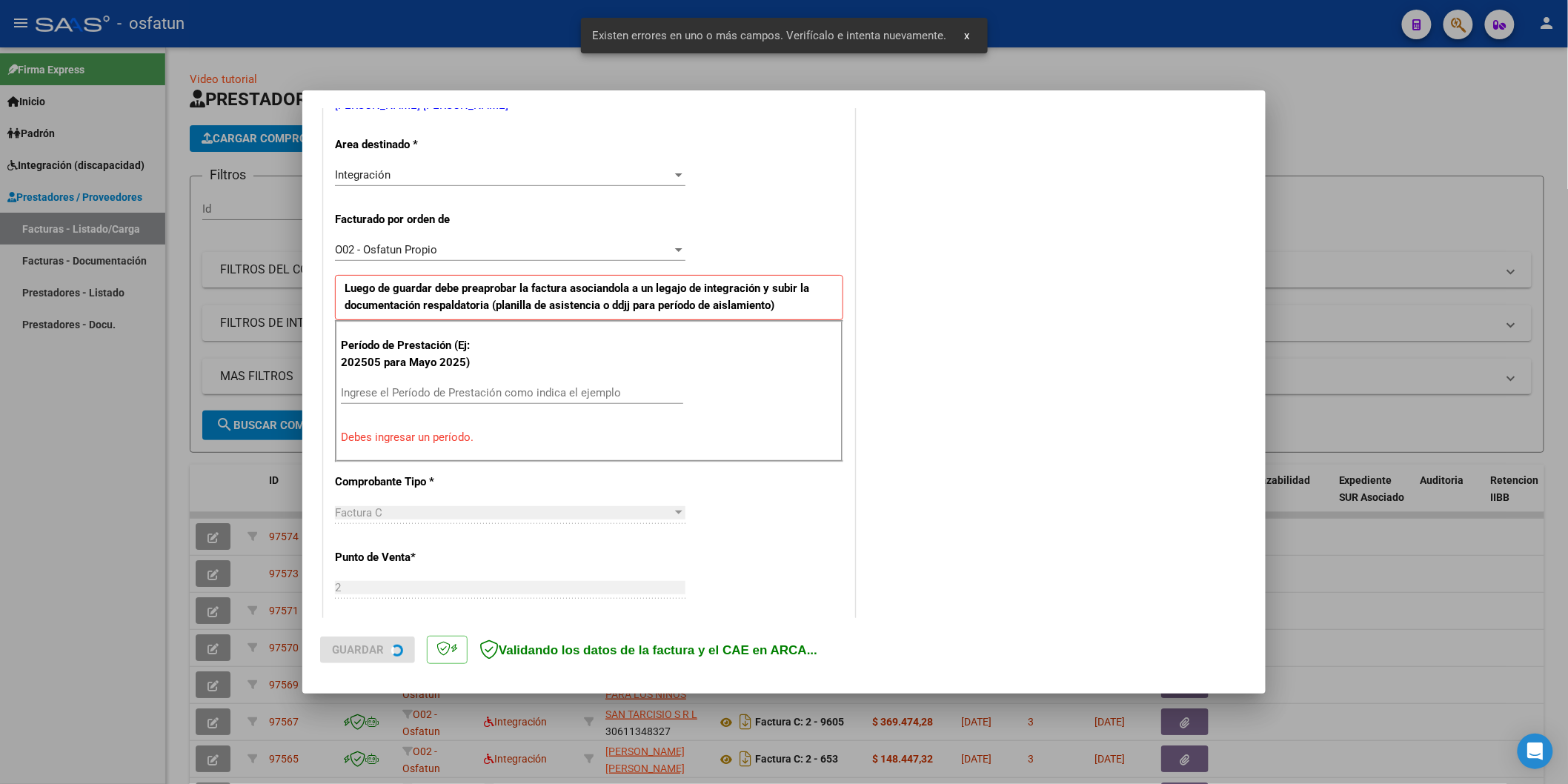
scroll to position [335, 0]
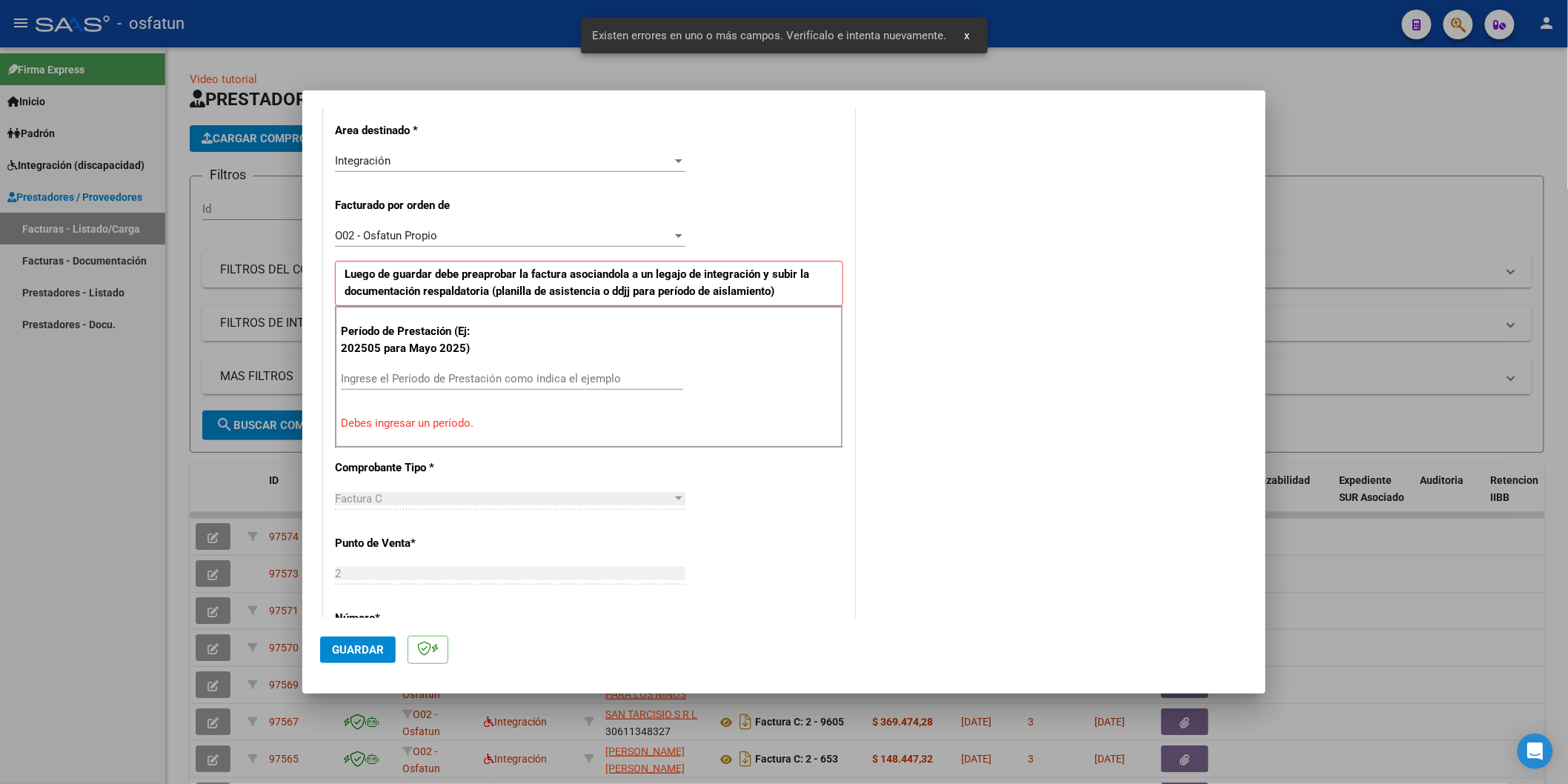
click at [399, 377] on input "Ingrese el Período de Prestación como indica el ejemplo" at bounding box center [511, 379] width 342 height 13
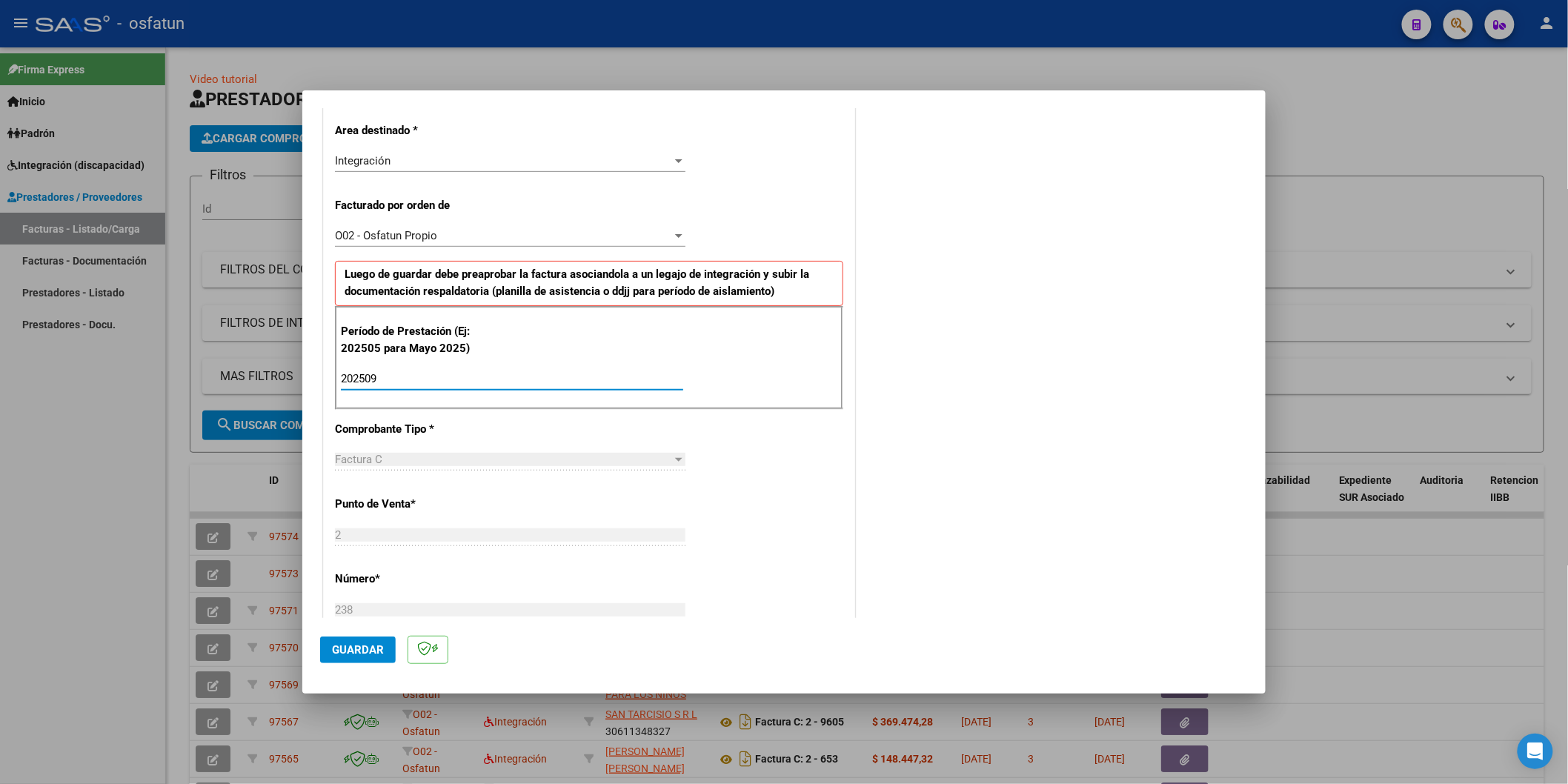
type input "202509"
click at [354, 645] on span "Guardar" at bounding box center [358, 650] width 52 height 13
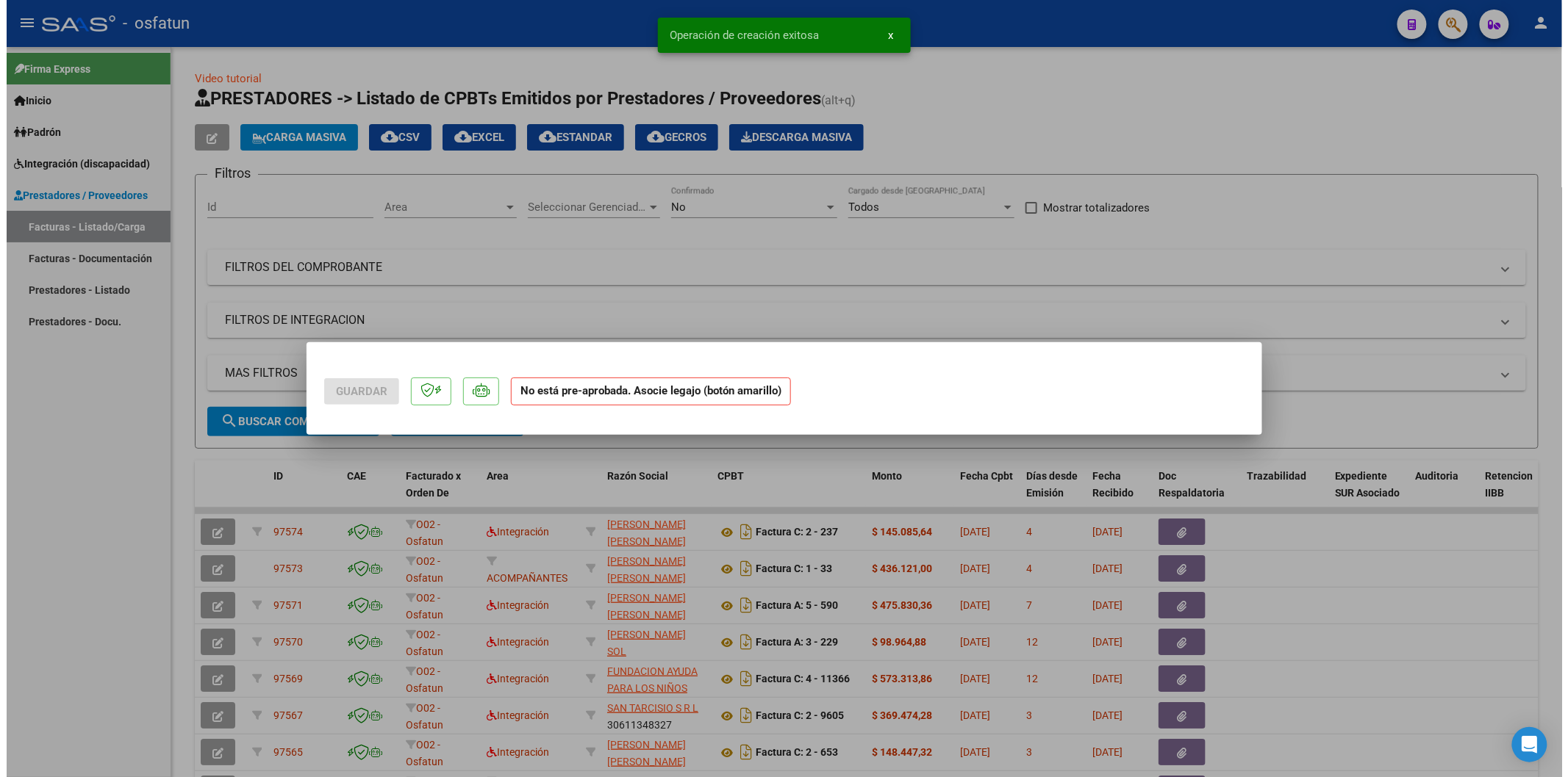
scroll to position [0, 0]
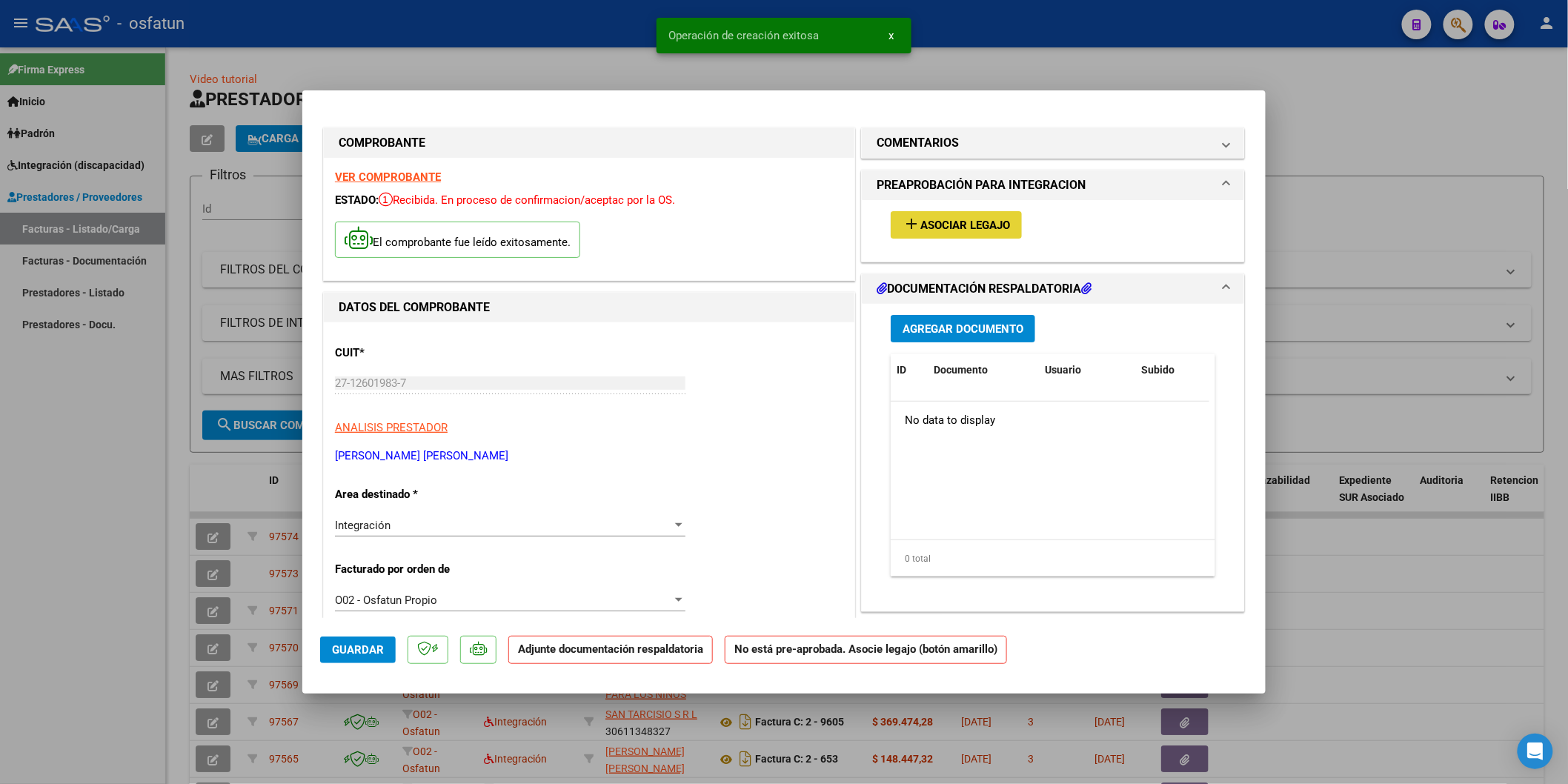
click at [925, 224] on span "Asociar Legajo" at bounding box center [965, 225] width 90 height 13
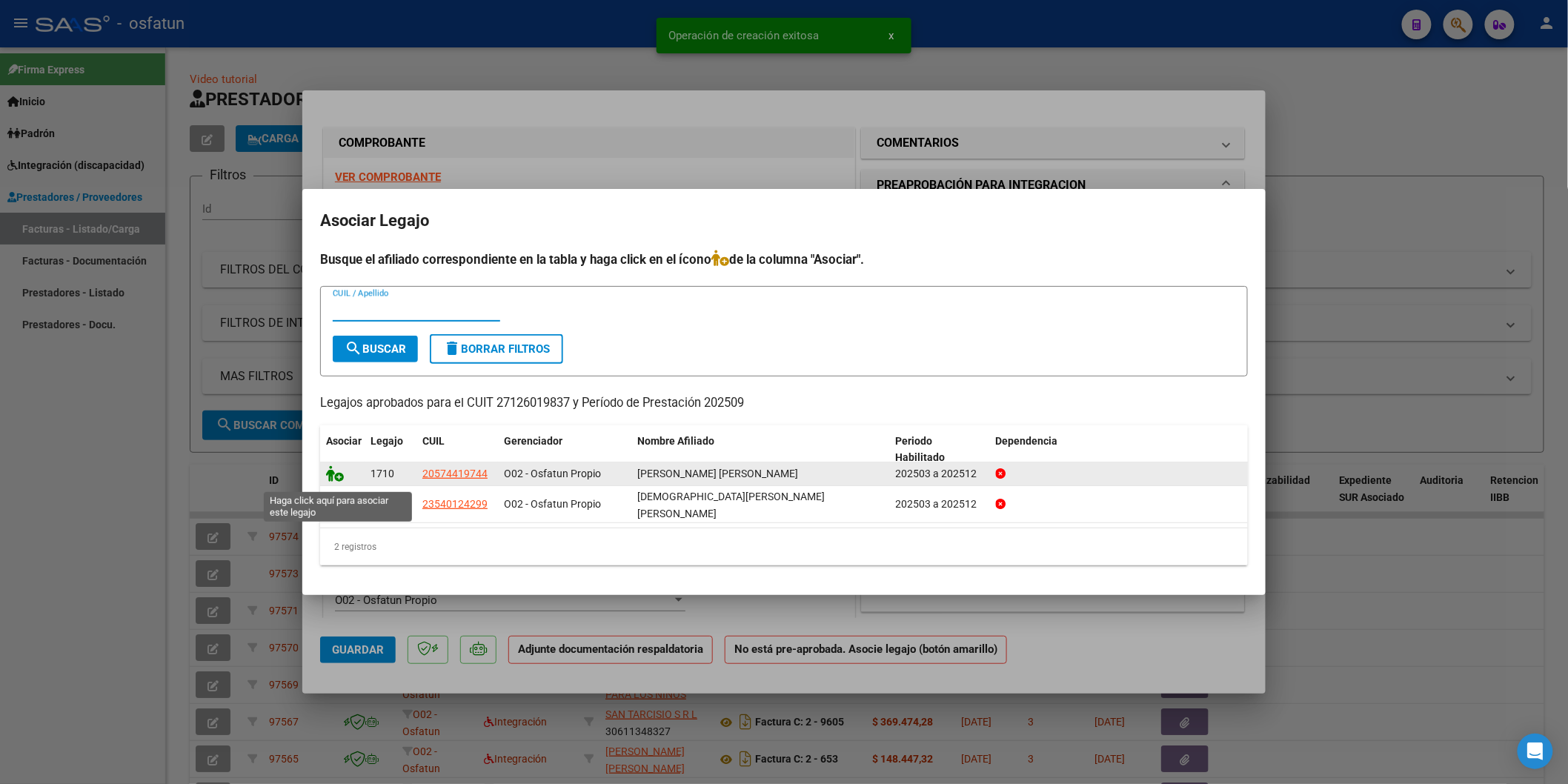
click at [338, 482] on icon at bounding box center [335, 474] width 18 height 16
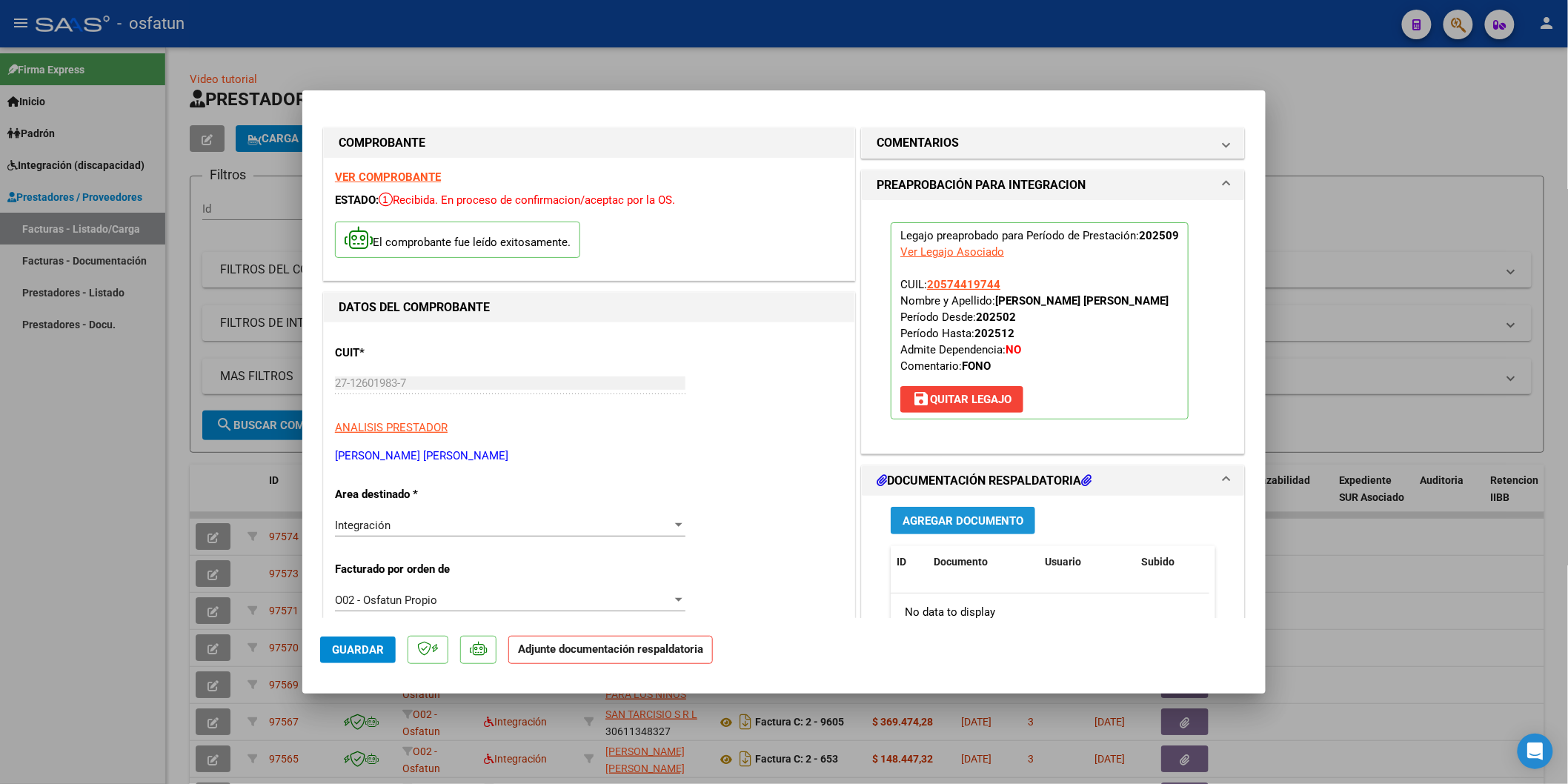
click at [941, 517] on span "Agregar Documento" at bounding box center [963, 521] width 121 height 13
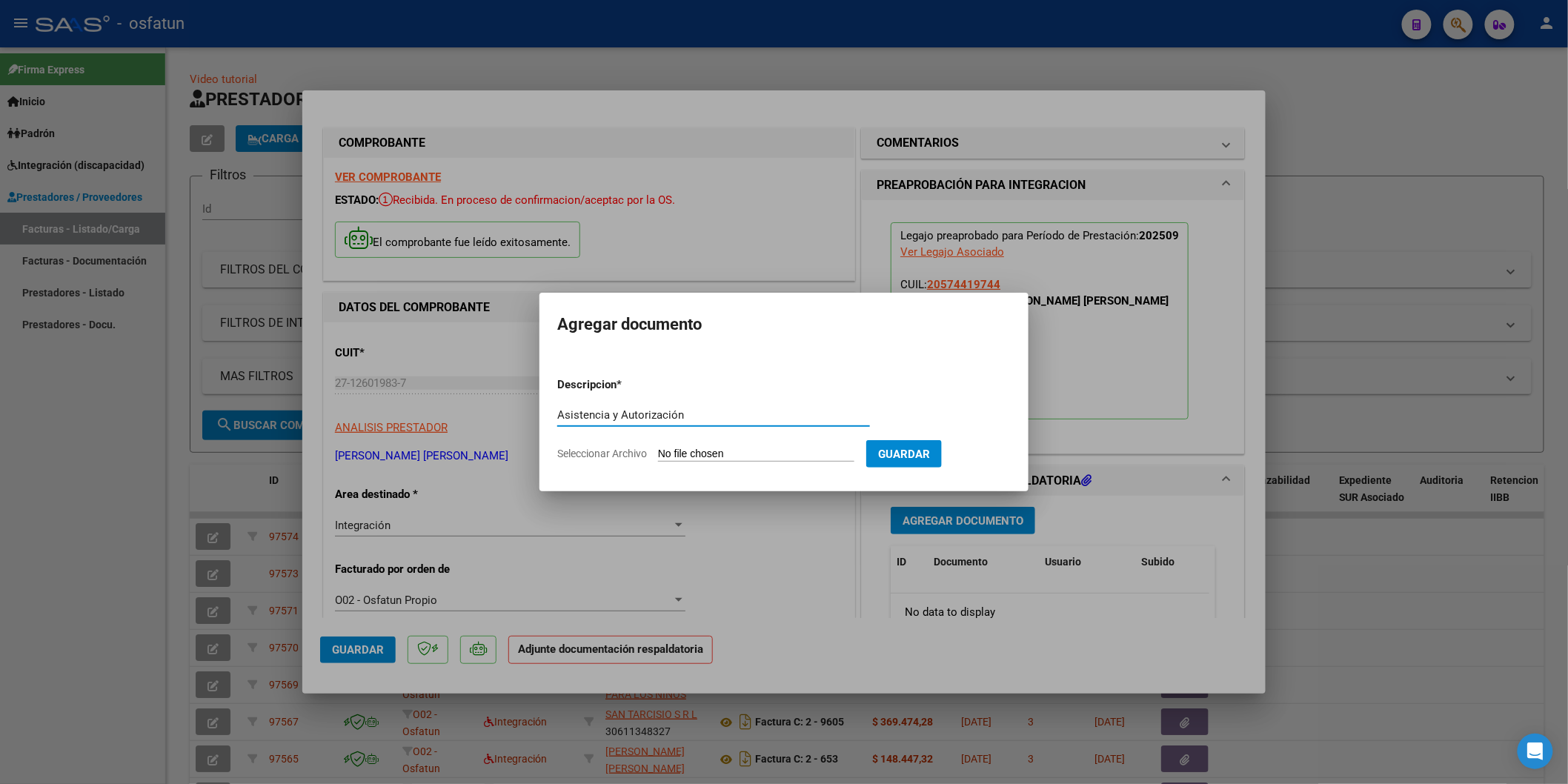
type input "Asistencia y Autorización"
click at [743, 457] on input "Seleccionar Archivo" at bounding box center [756, 455] width 196 height 14
type input "C:\fakepath\Asistencia y Autorización [PERSON_NAME] [PERSON_NAME] - Fonoaudiolo…"
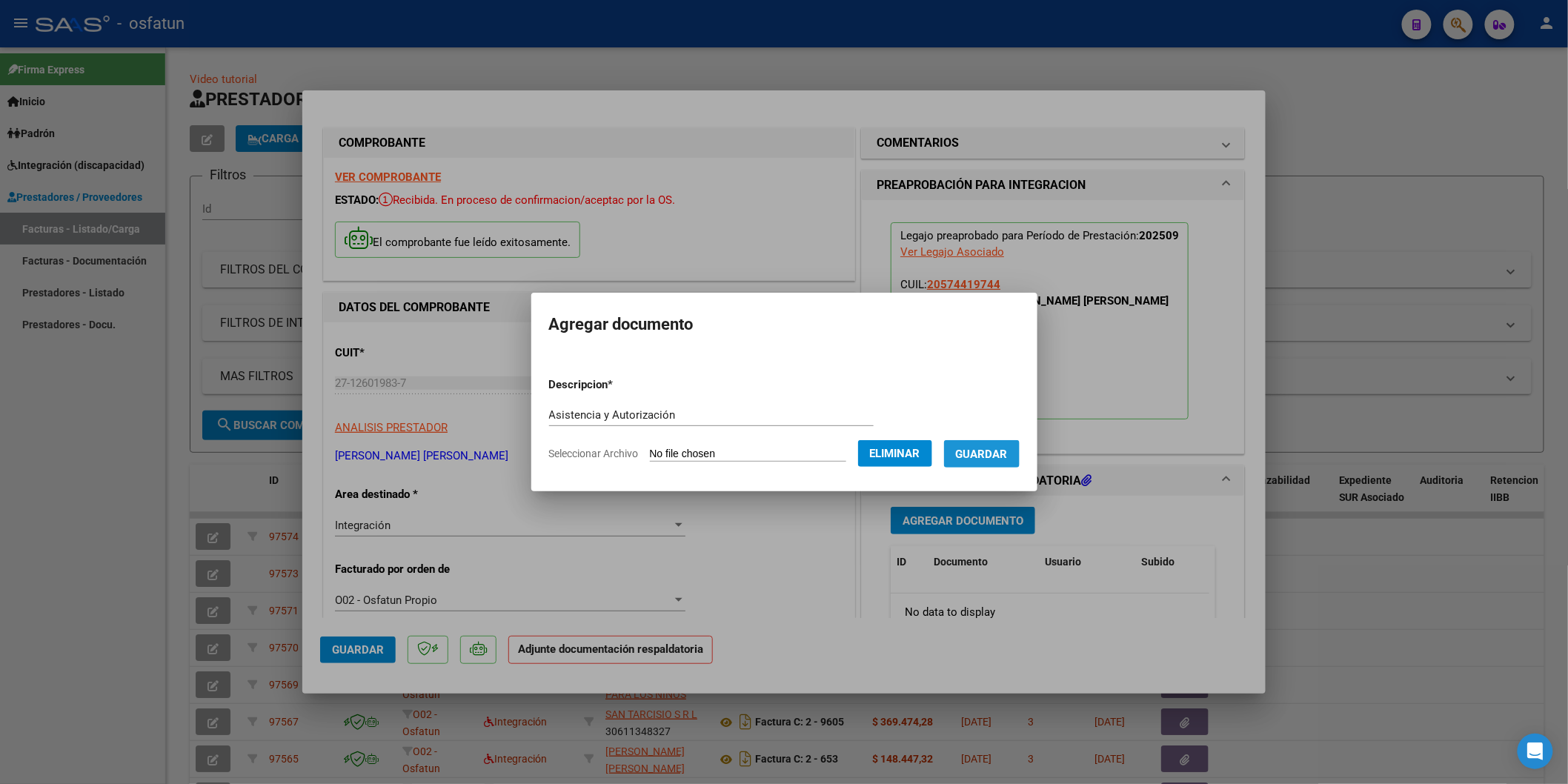
click at [998, 460] on span "Guardar" at bounding box center [981, 455] width 52 height 13
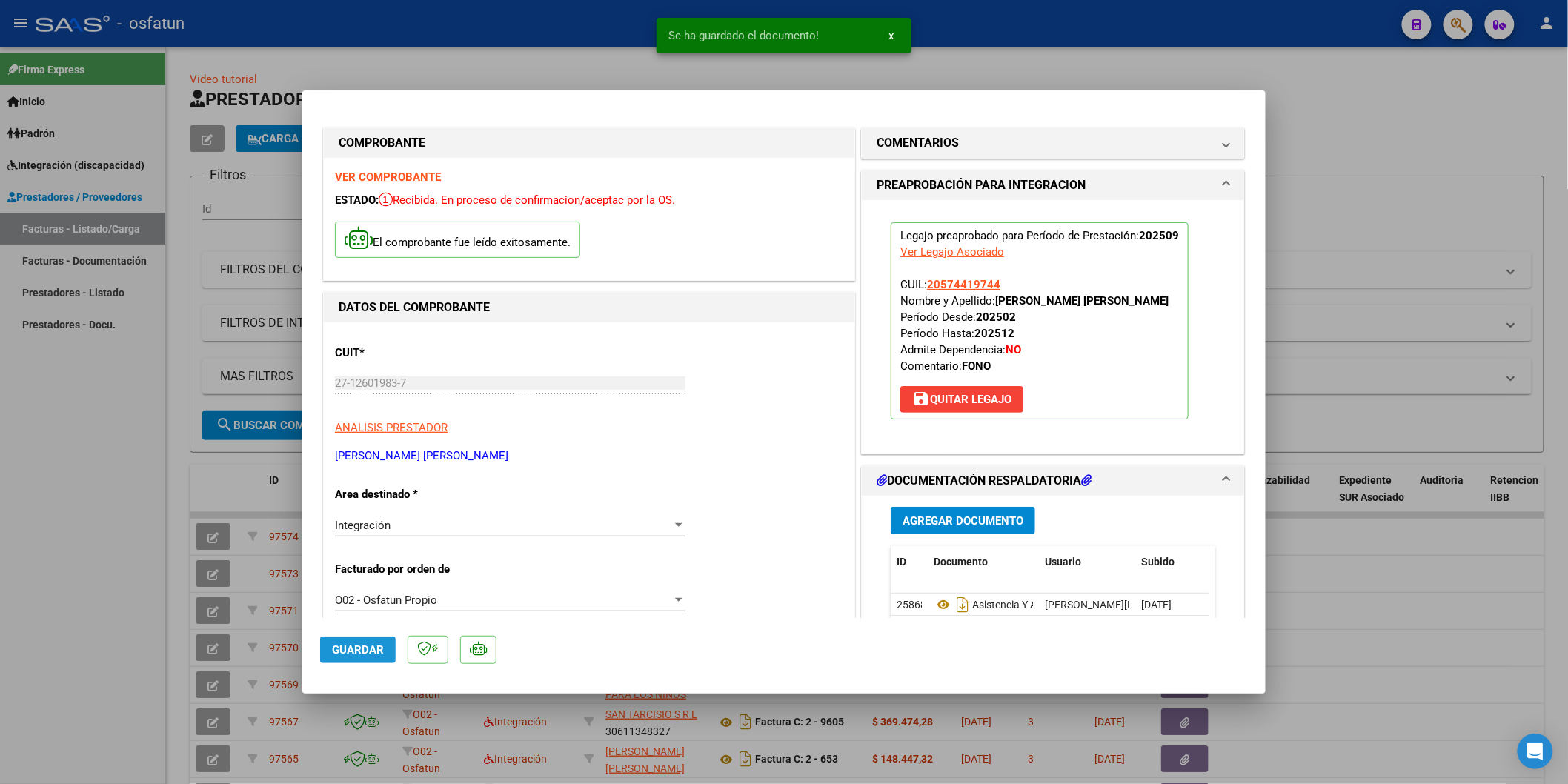
click at [354, 655] on span "Guardar" at bounding box center [358, 650] width 52 height 13
click at [49, 643] on div at bounding box center [784, 392] width 1568 height 784
type input "$ 0,00"
